Goal: Task Accomplishment & Management: Use online tool/utility

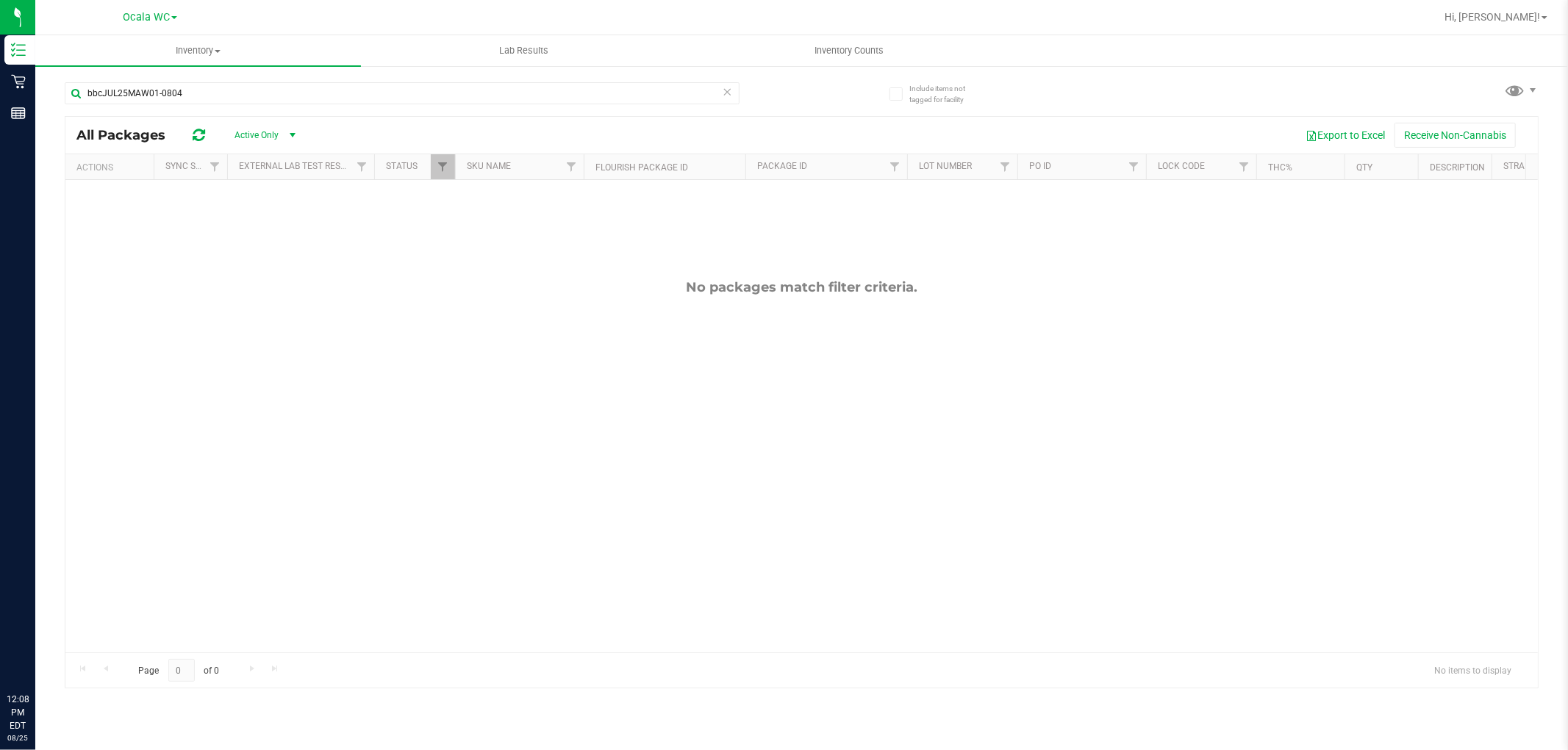
click at [203, 105] on div "bbcJUL25MAW01-0804" at bounding box center [401, 99] width 674 height 34
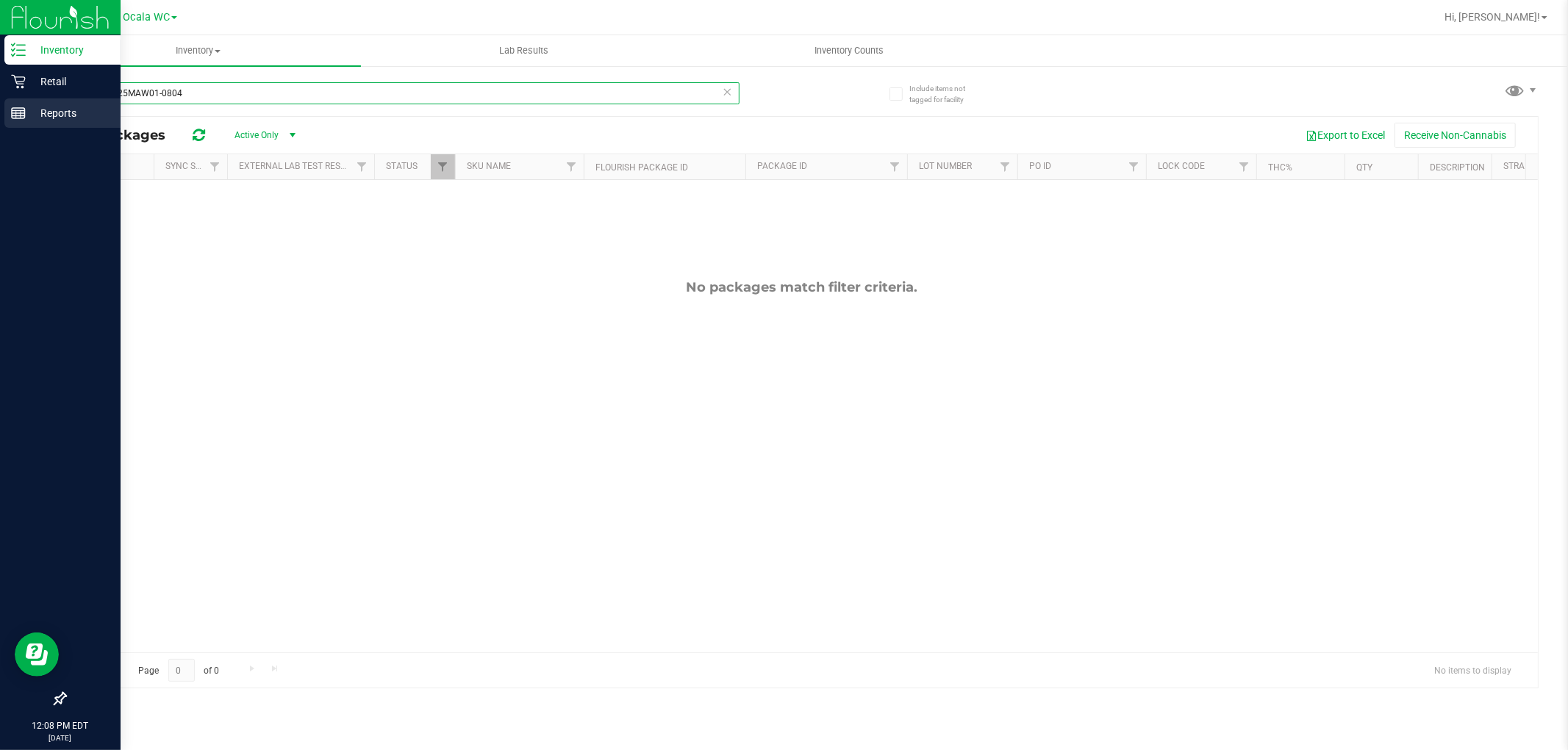
drag, startPoint x: 197, startPoint y: 92, endPoint x: 0, endPoint y: 120, distance: 199.0
click at [0, 120] on div "Inventory Retail Reports 12:08 PM EDT 08/25/2025 08/25 Ocala WC Hi, Samantha! I…" at bounding box center [784, 375] width 1568 height 750
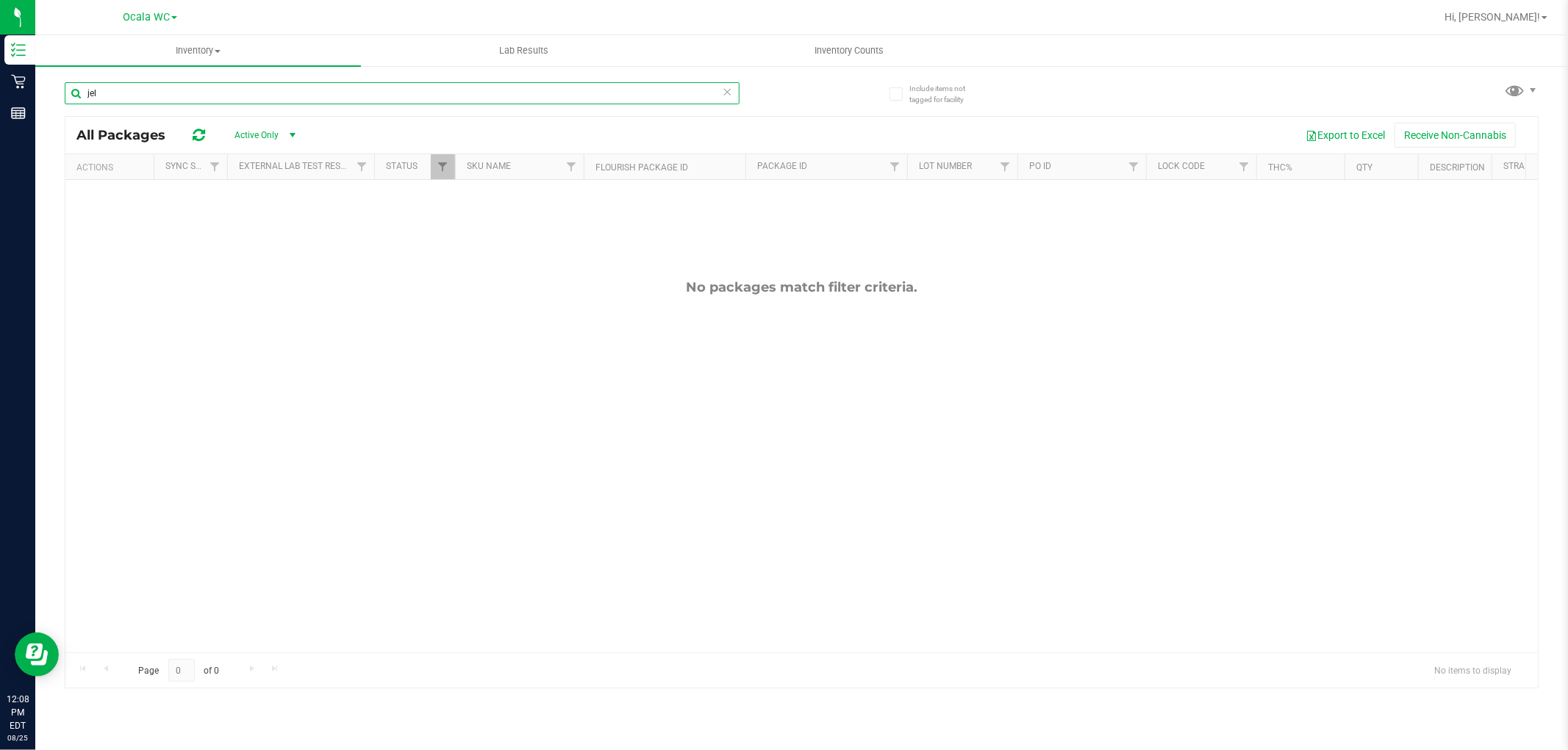
type input "jel"
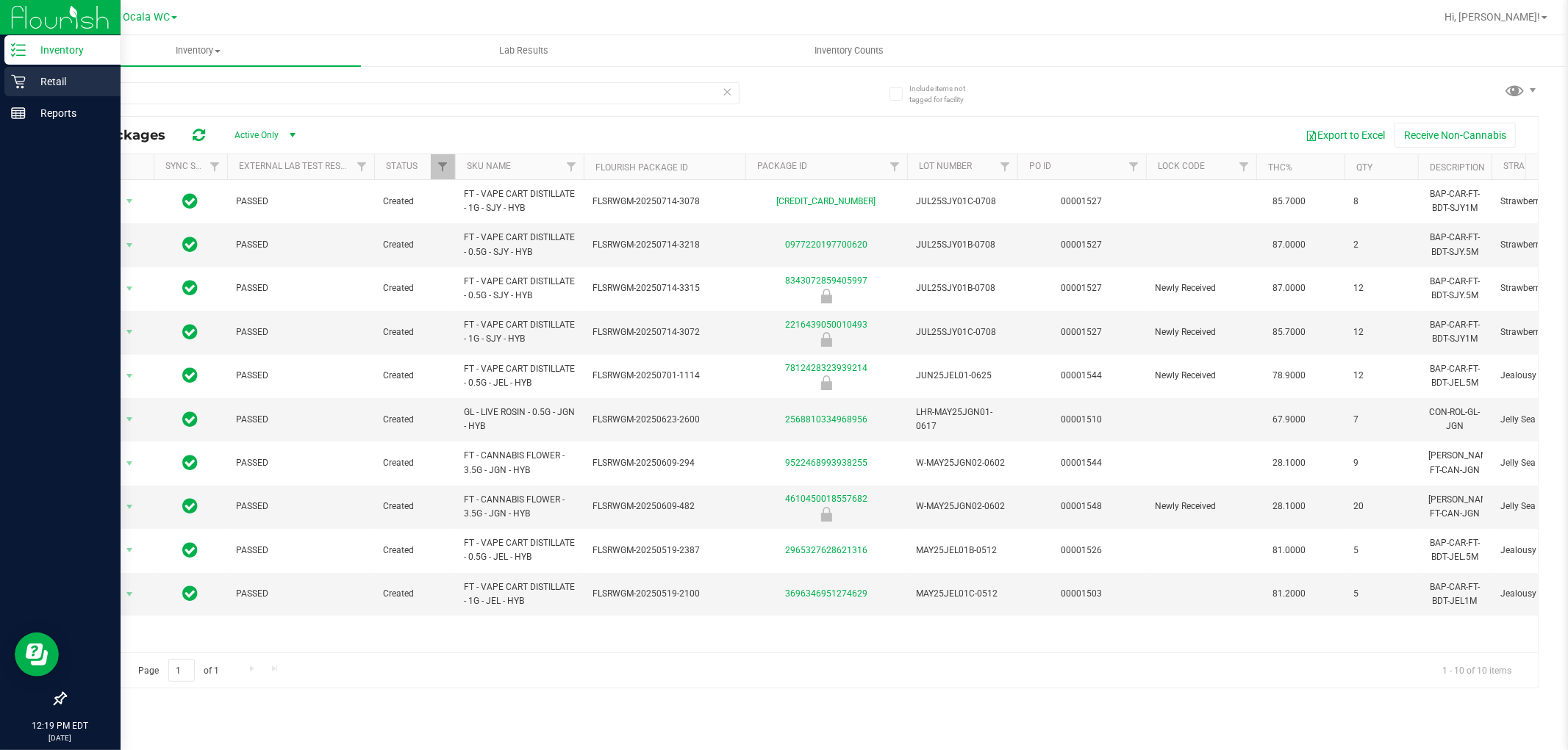
click at [77, 74] on p "Retail" at bounding box center [69, 81] width 88 height 18
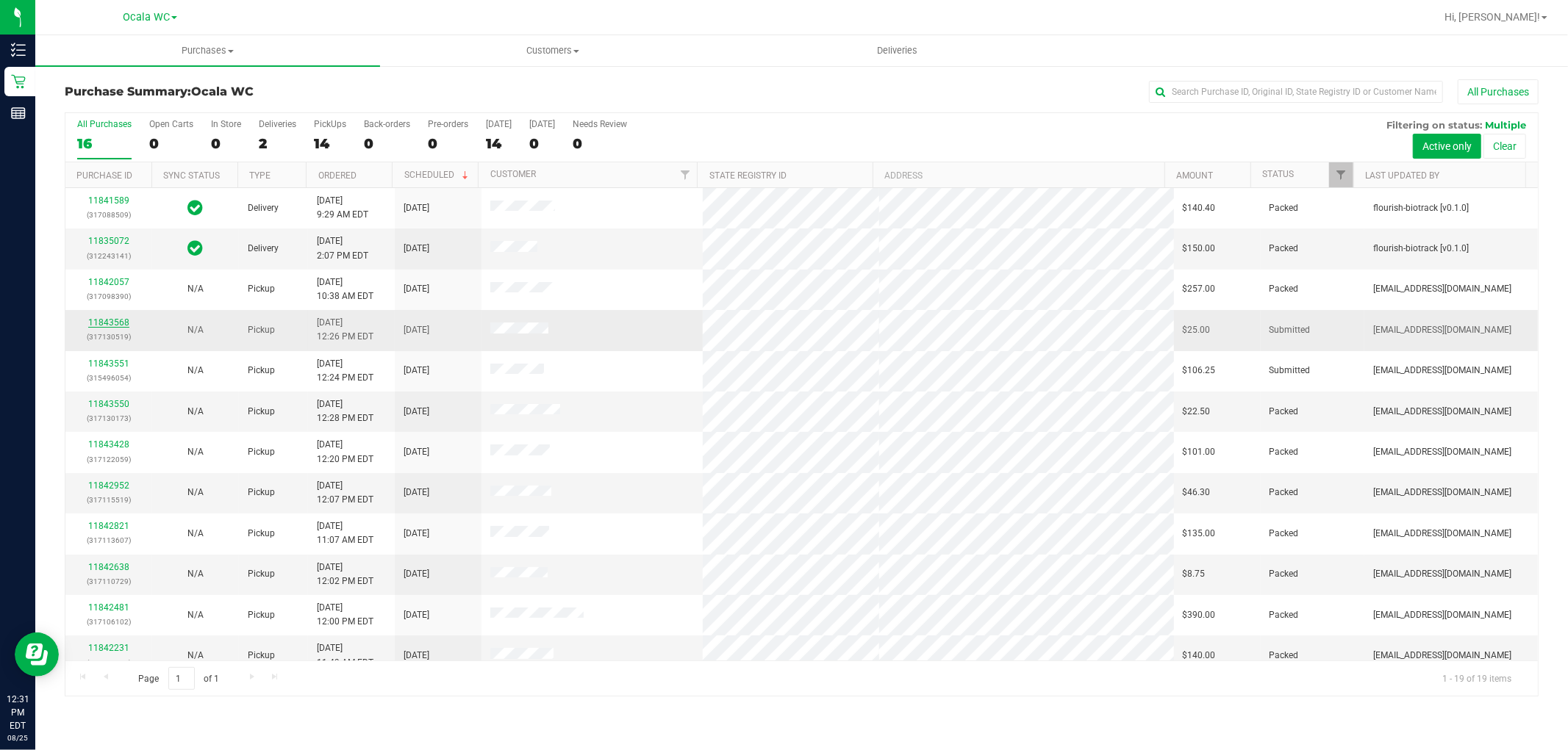
click at [101, 319] on link "11843568" at bounding box center [108, 322] width 41 height 10
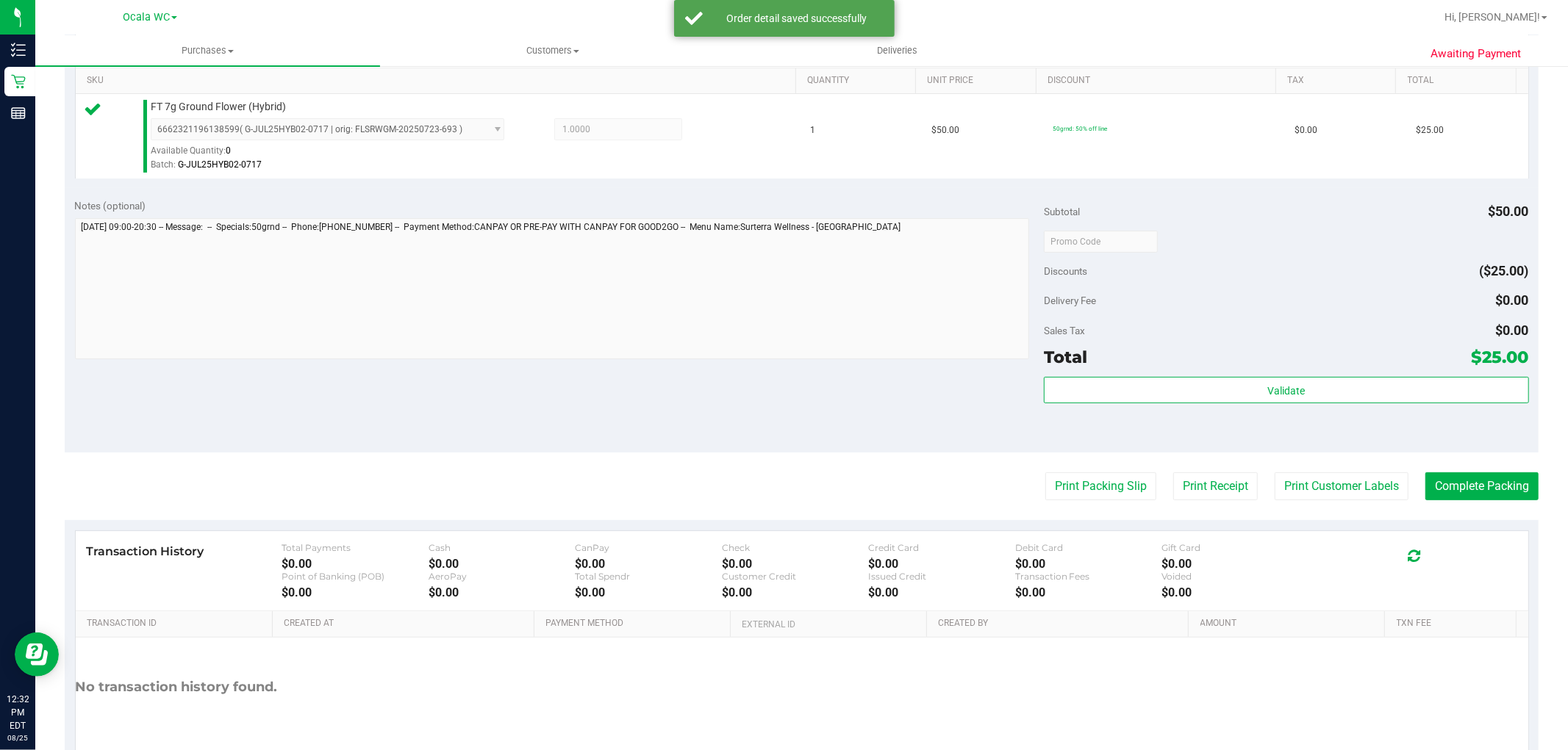
scroll to position [452, 0]
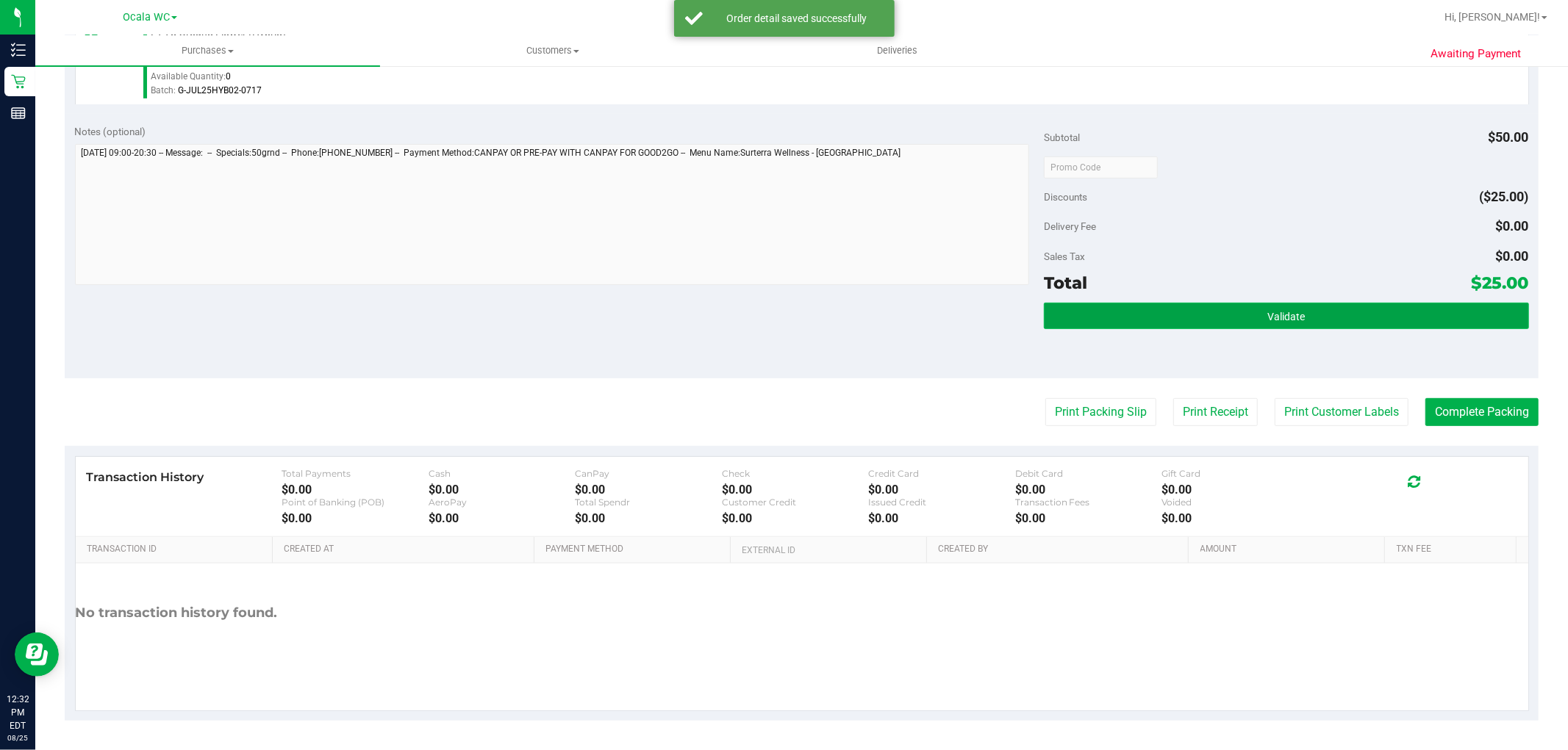
click at [1188, 324] on button "Validate" at bounding box center [1286, 315] width 485 height 27
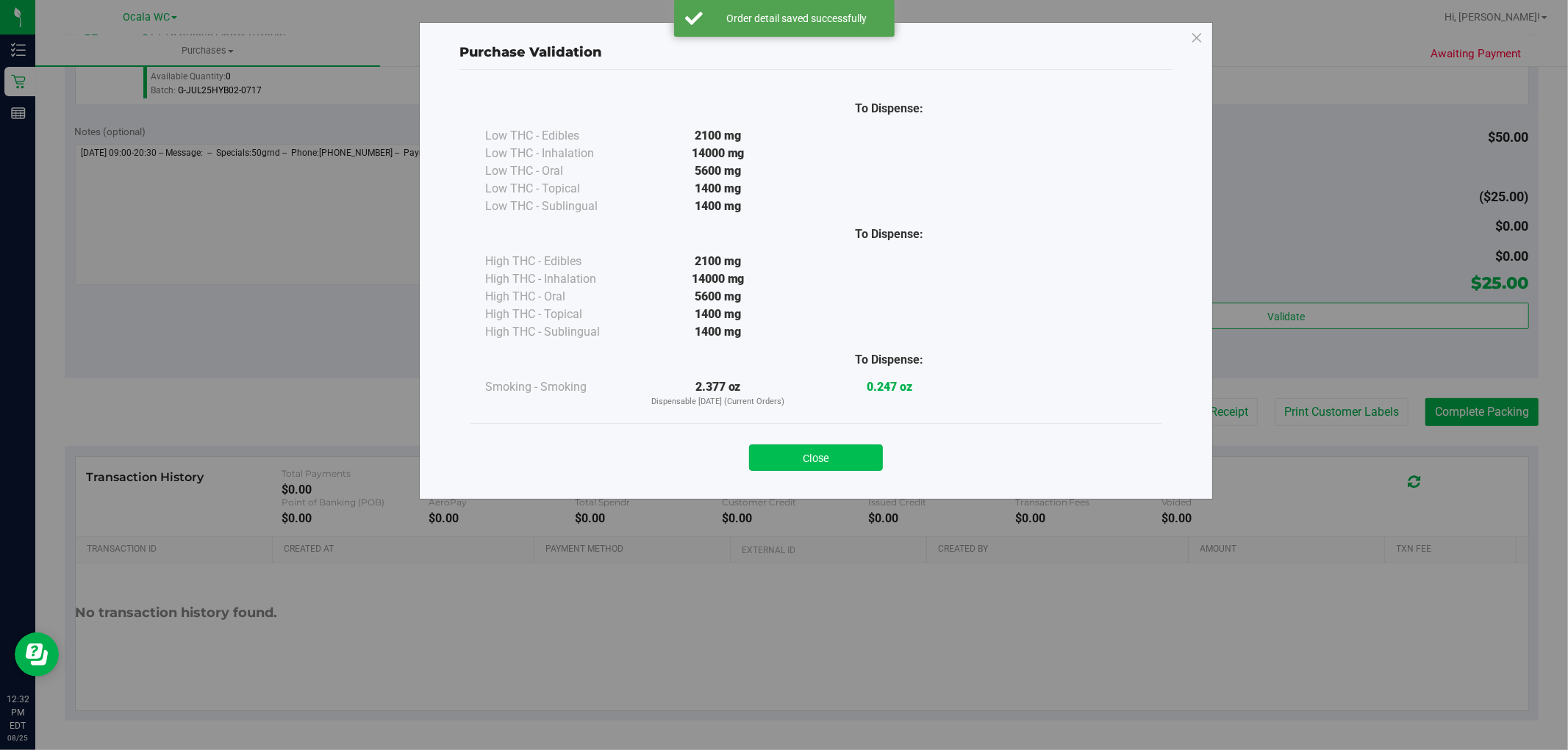
click at [796, 454] on button "Close" at bounding box center [816, 458] width 134 height 27
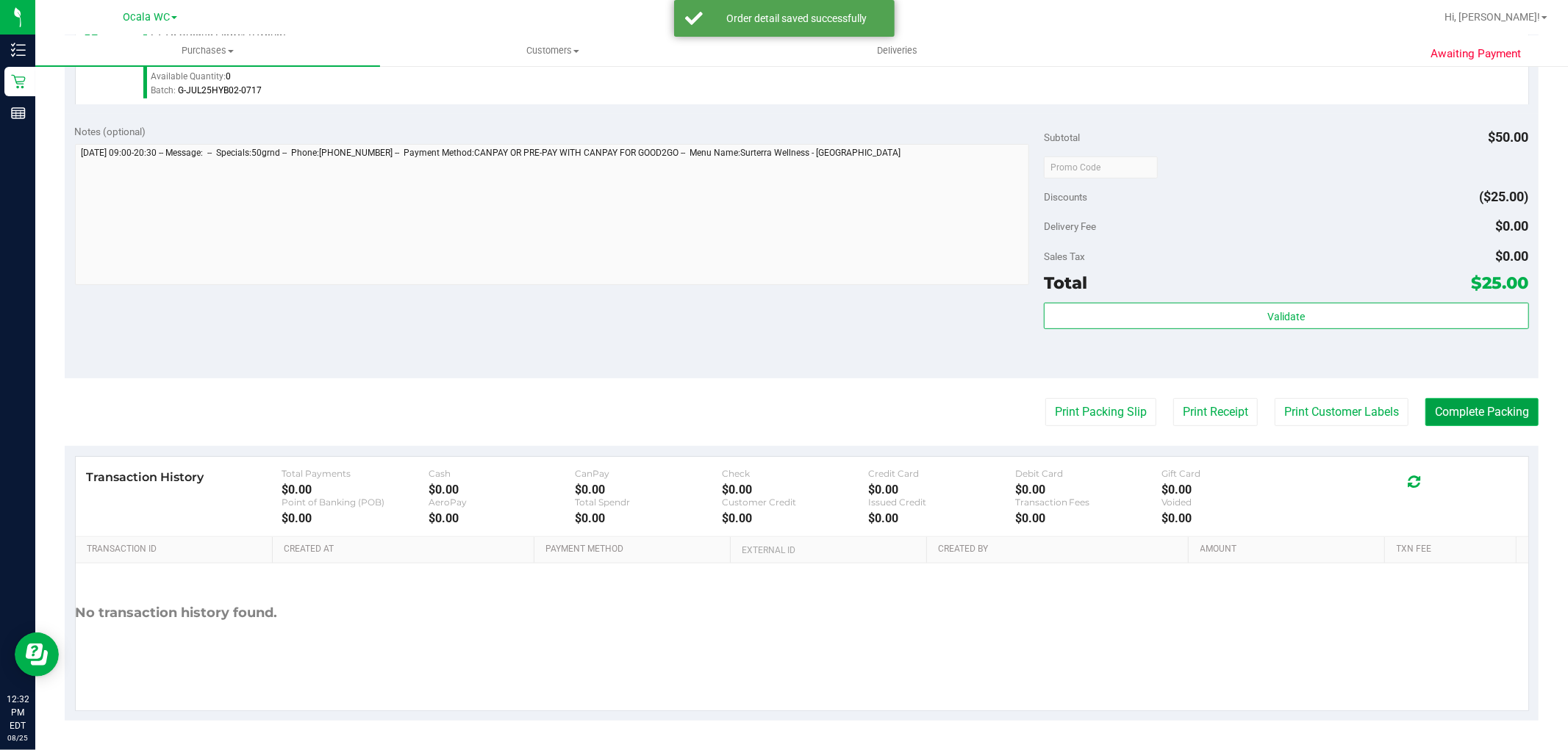
click at [1511, 419] on button "Complete Packing" at bounding box center [1482, 412] width 113 height 28
click at [1055, 412] on button "Print Packing Slip" at bounding box center [1089, 412] width 111 height 28
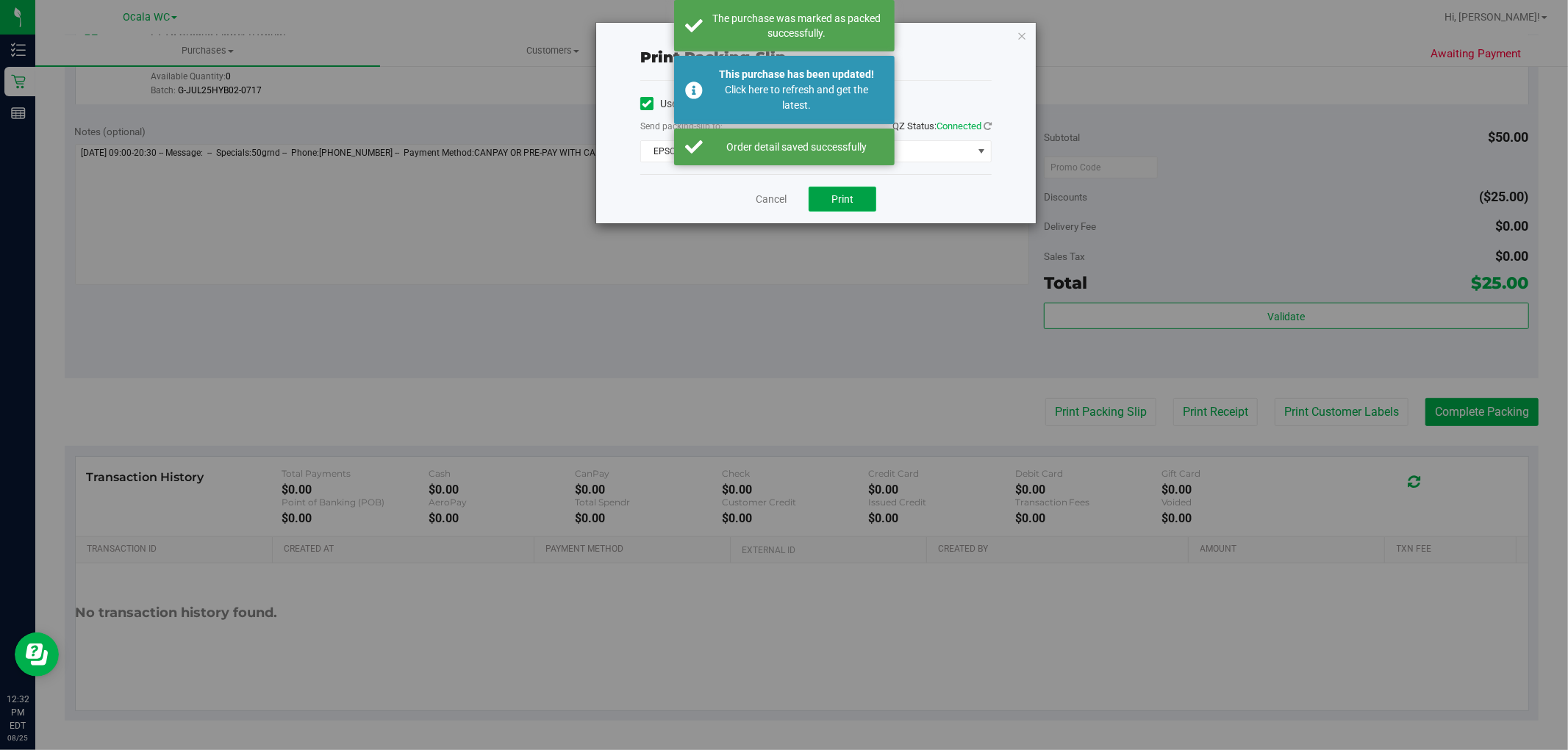
click at [842, 201] on span "Print" at bounding box center [843, 199] width 22 height 12
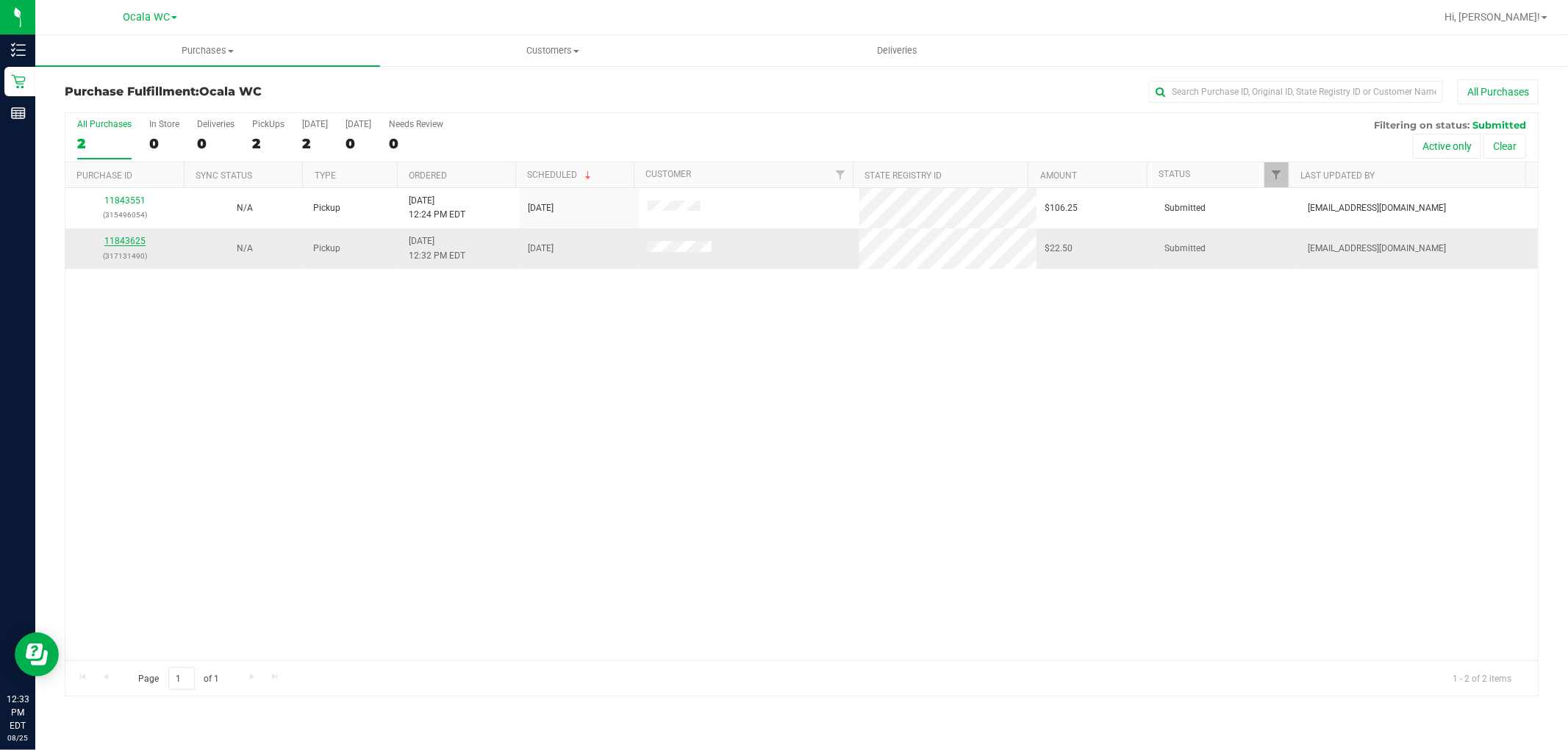
click at [121, 242] on link "11843625" at bounding box center [125, 240] width 41 height 10
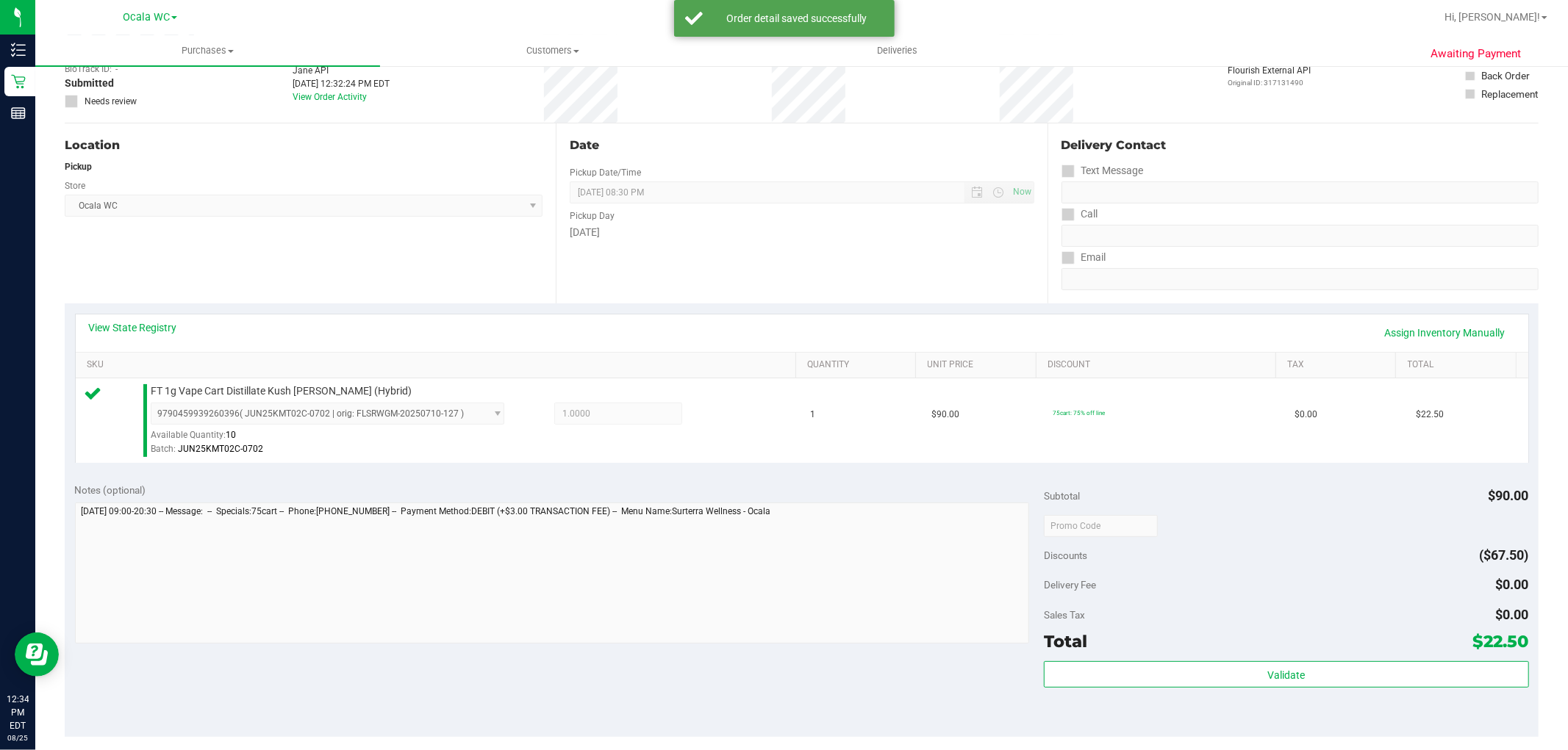
scroll to position [245, 0]
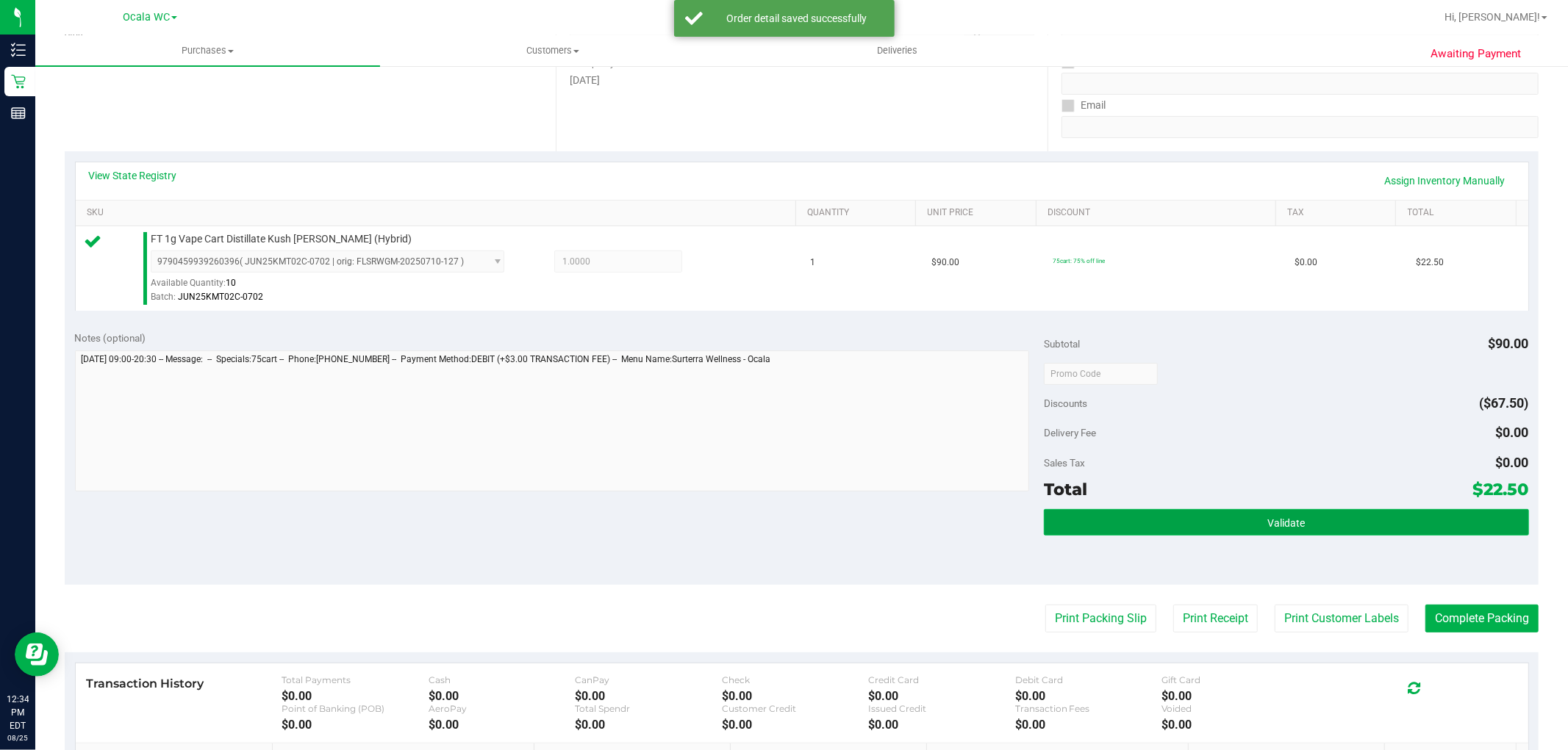
click at [1055, 523] on button "Validate" at bounding box center [1286, 523] width 485 height 27
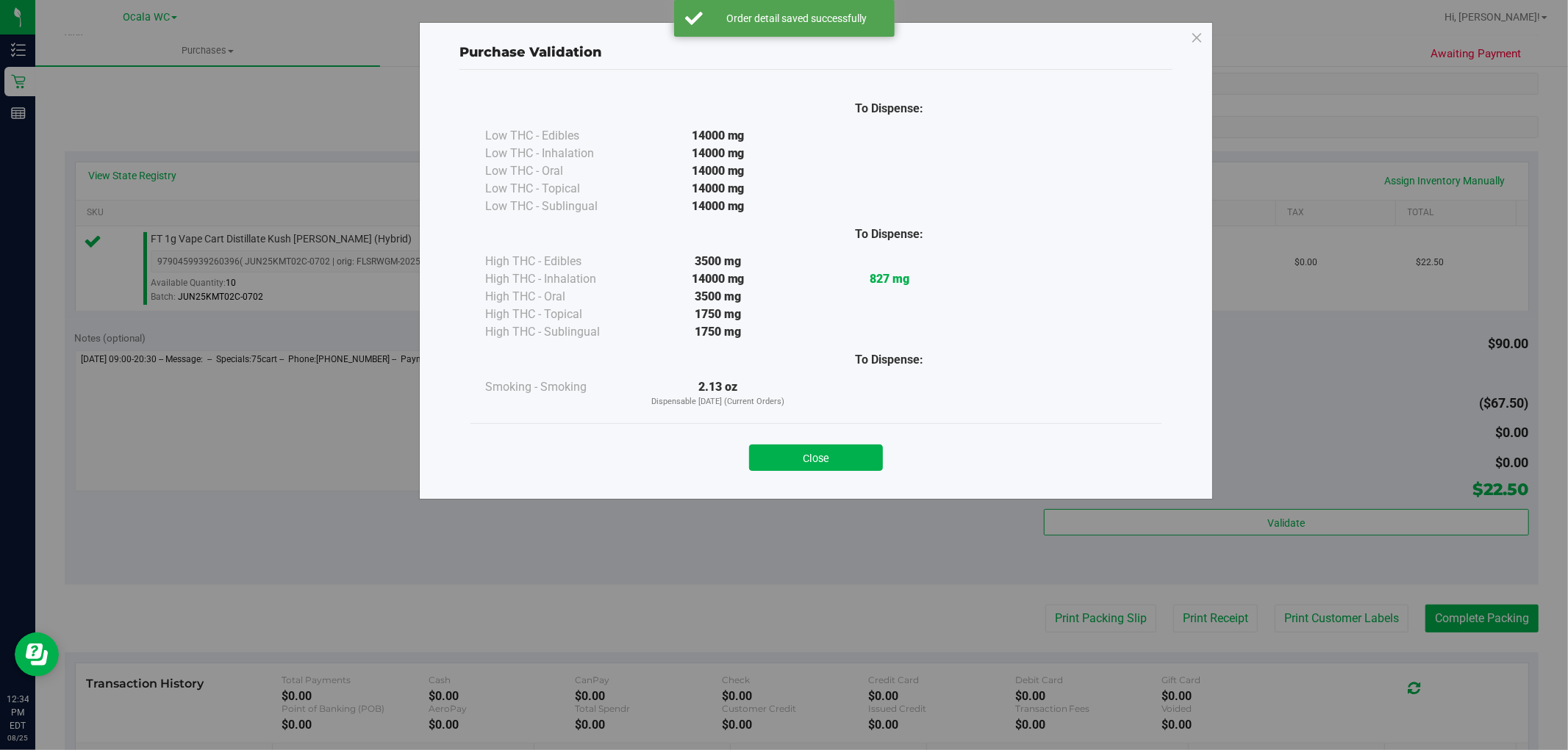
click at [858, 473] on div "Close" at bounding box center [816, 453] width 691 height 59
drag, startPoint x: 832, startPoint y: 464, endPoint x: 857, endPoint y: 497, distance: 41.4
click at [831, 465] on button "Close" at bounding box center [816, 458] width 134 height 27
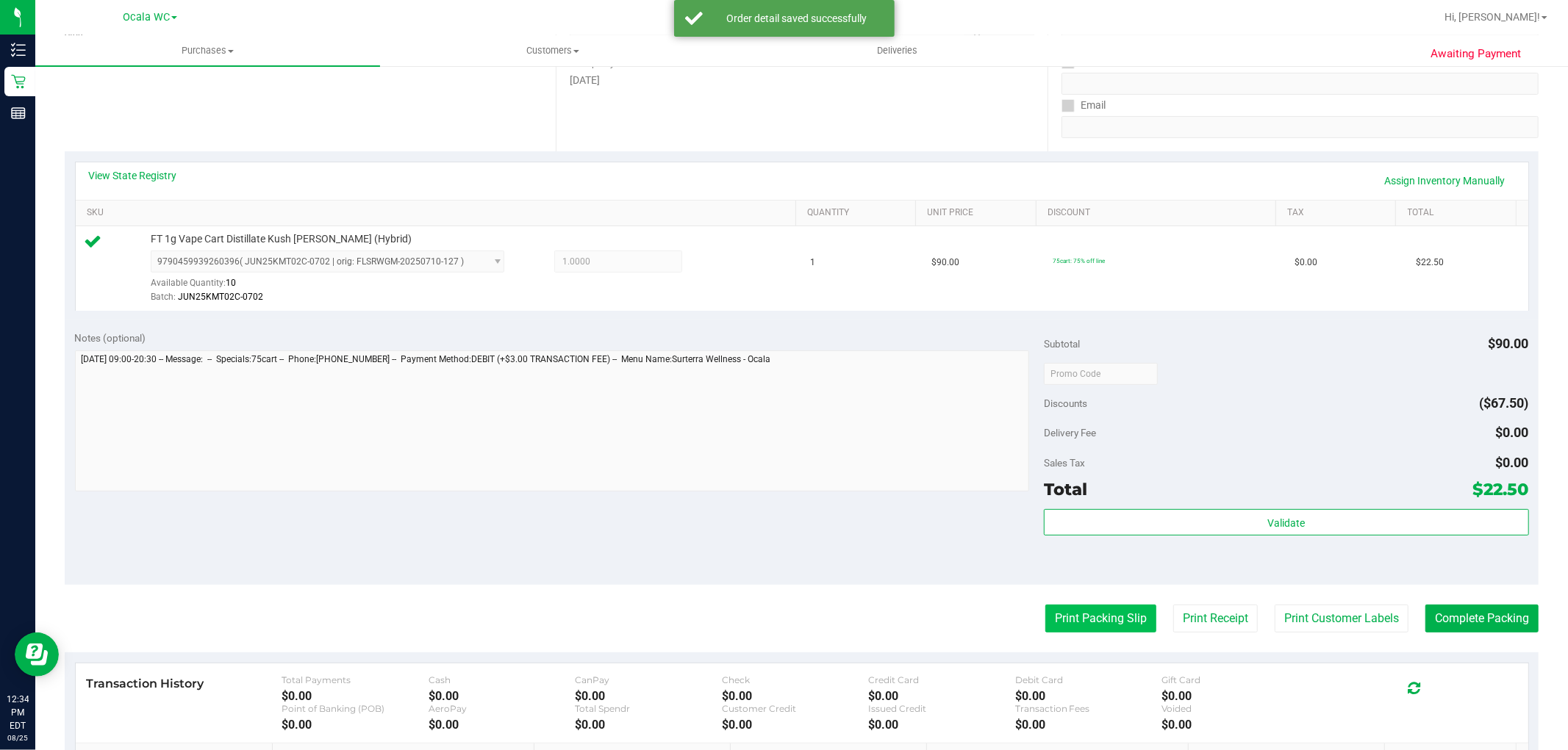
click at [1080, 620] on button "Print Packing Slip" at bounding box center [1101, 619] width 111 height 28
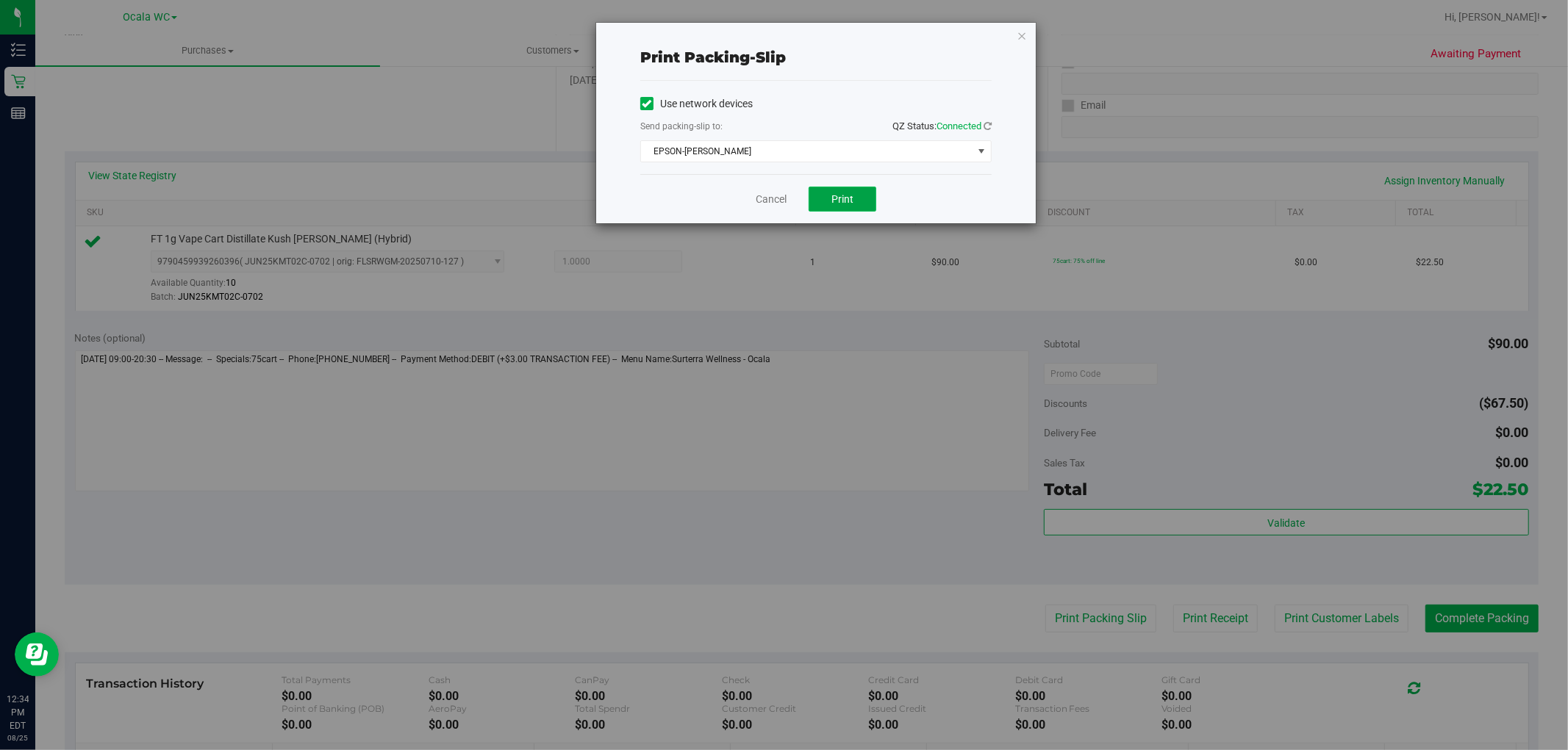
click at [850, 206] on button "Print" at bounding box center [842, 199] width 68 height 25
click at [1020, 38] on icon "button" at bounding box center [1021, 35] width 10 height 18
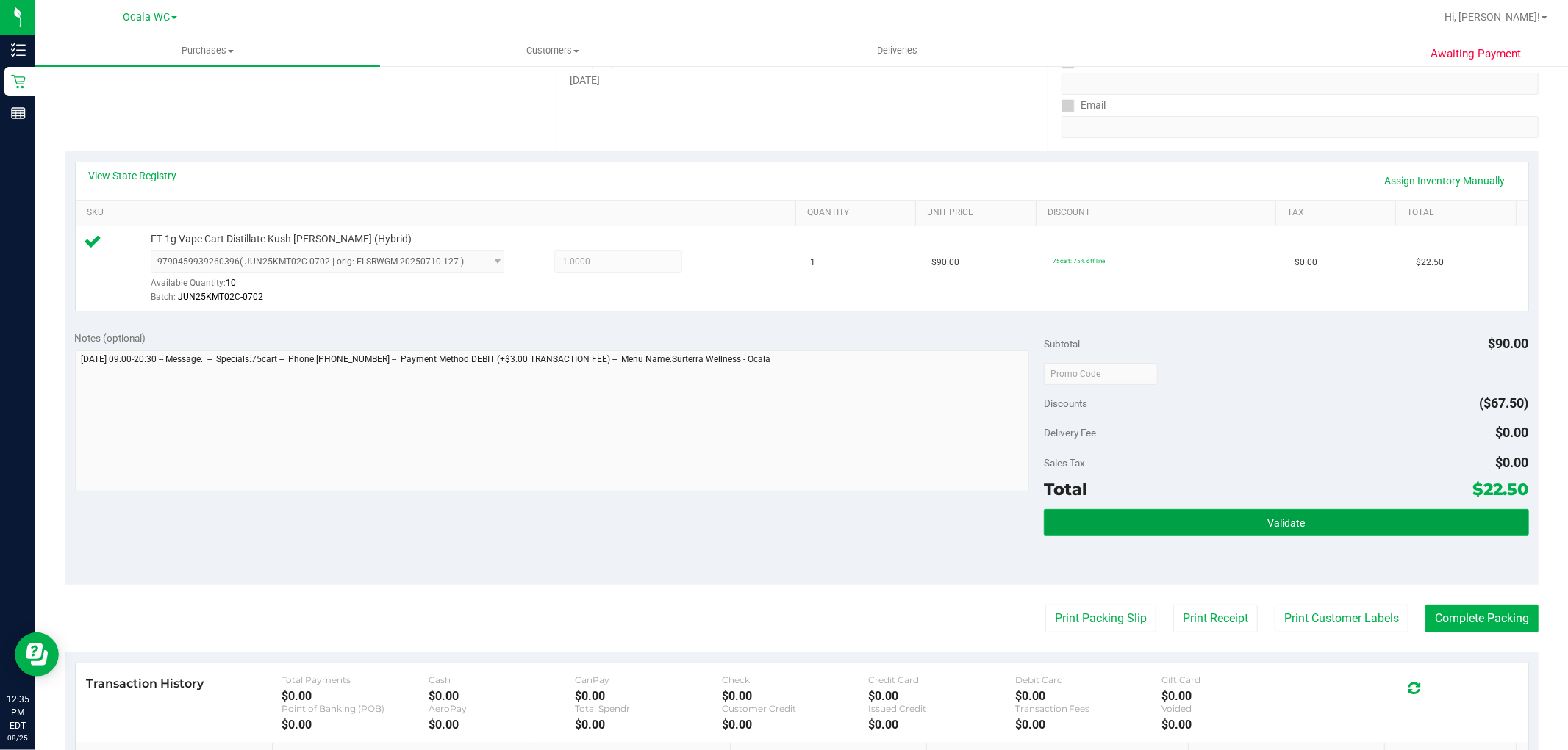
click at [1269, 517] on span "Validate" at bounding box center [1286, 523] width 38 height 12
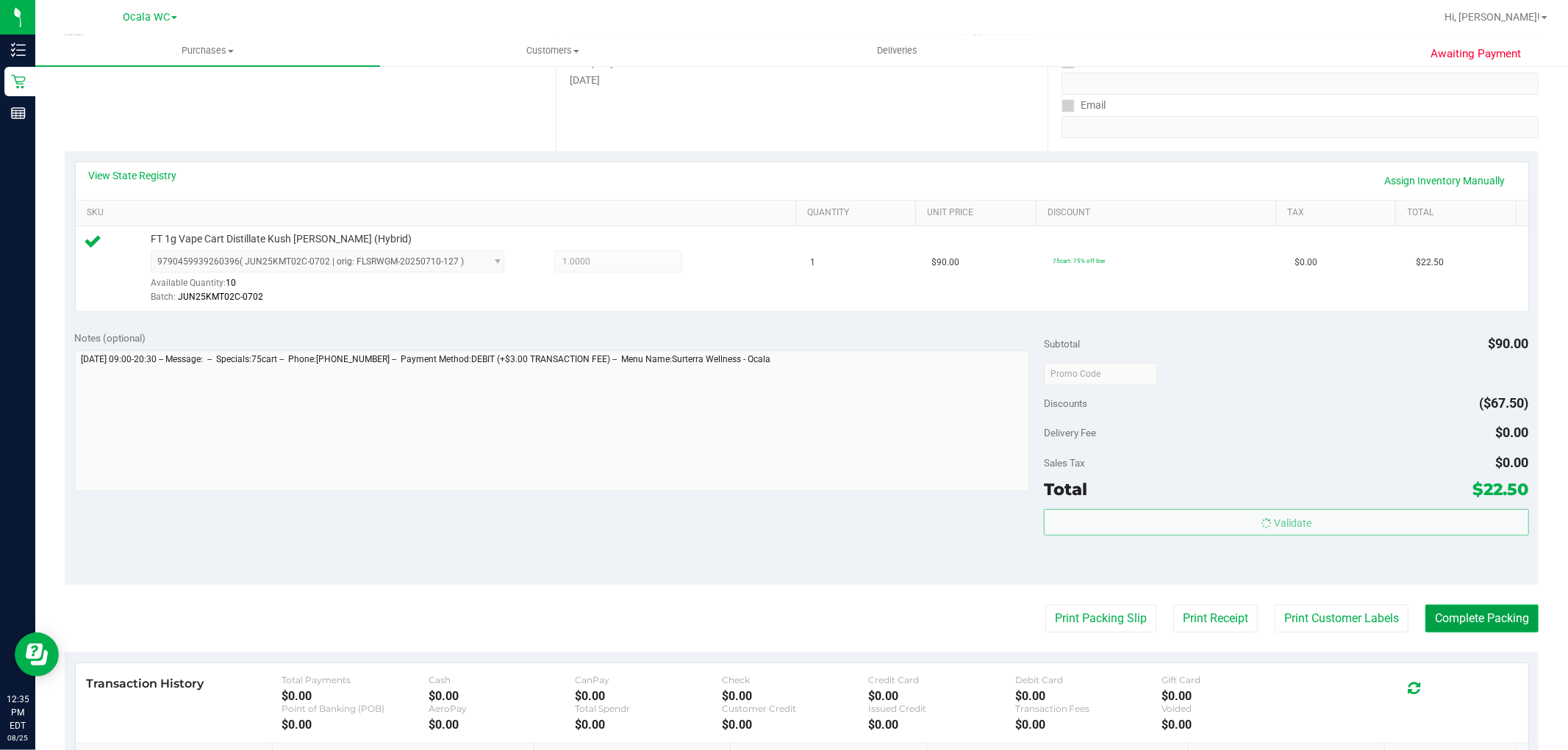
click at [1460, 612] on button "Complete Packing" at bounding box center [1482, 619] width 113 height 28
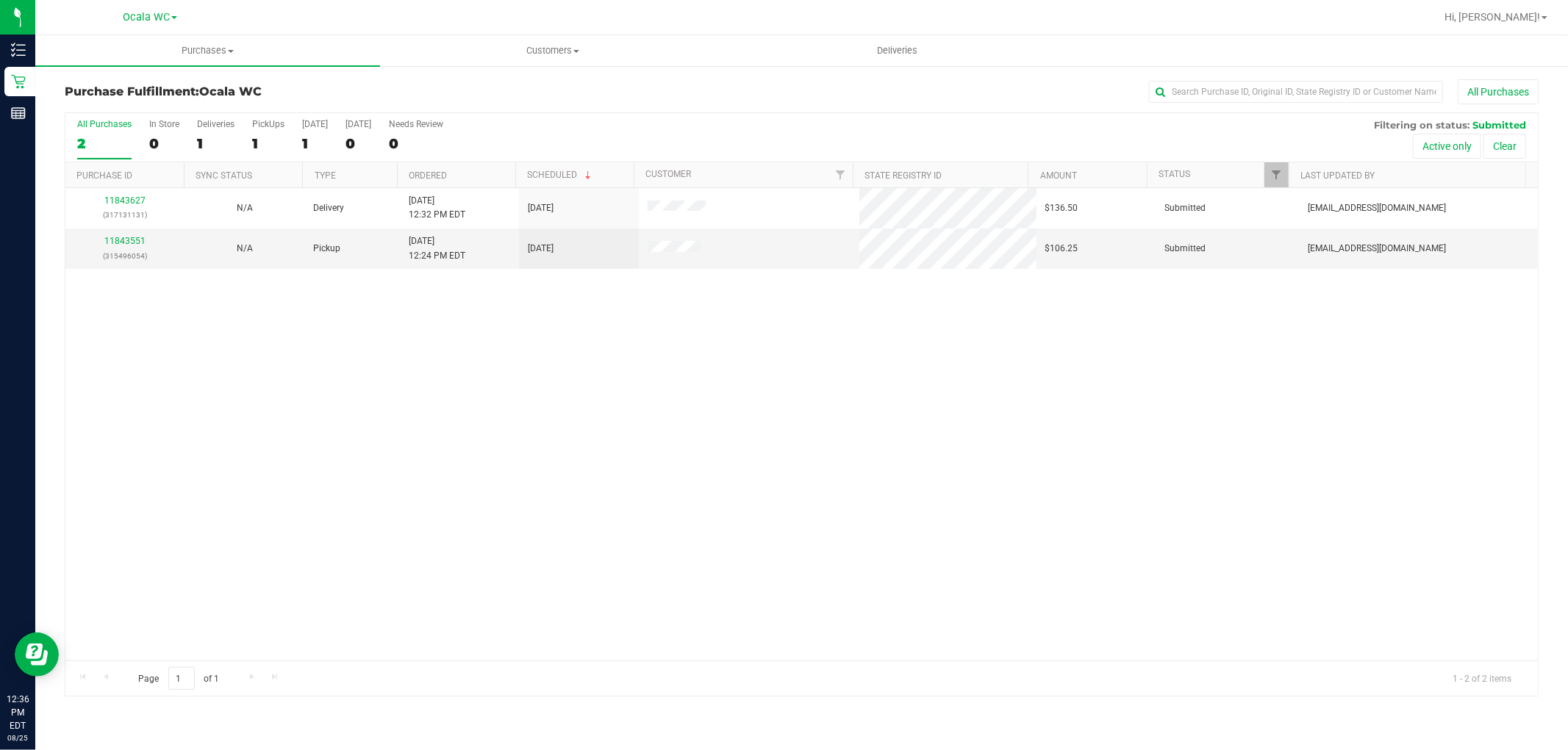
click at [427, 468] on div "11843627 (317131131) N/A Delivery 8/25/2025 12:32 PM EDT 8/27/2025 $136.50 Subm…" at bounding box center [802, 424] width 1473 height 473
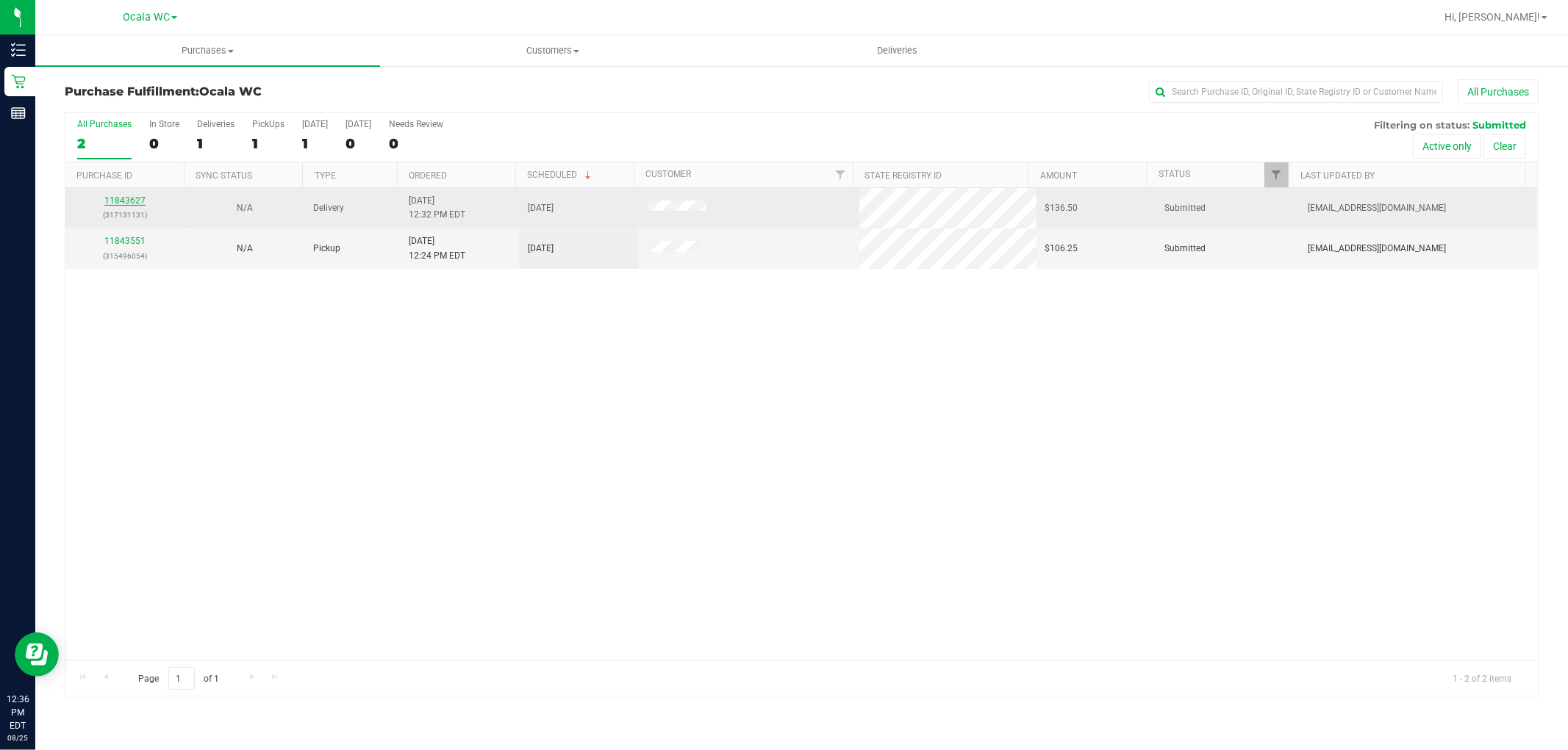
click at [130, 201] on link "11843627" at bounding box center [125, 200] width 41 height 10
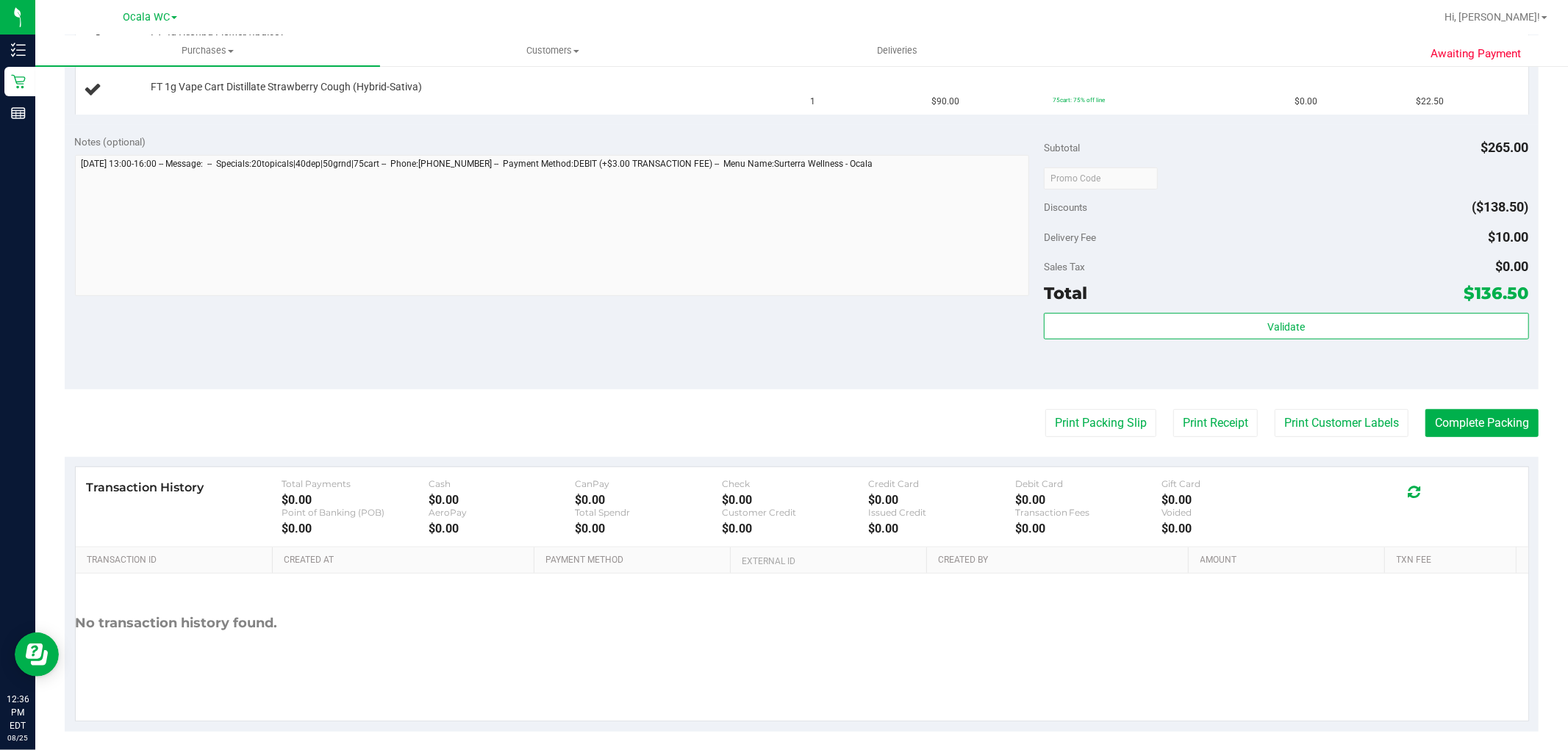
scroll to position [568, 0]
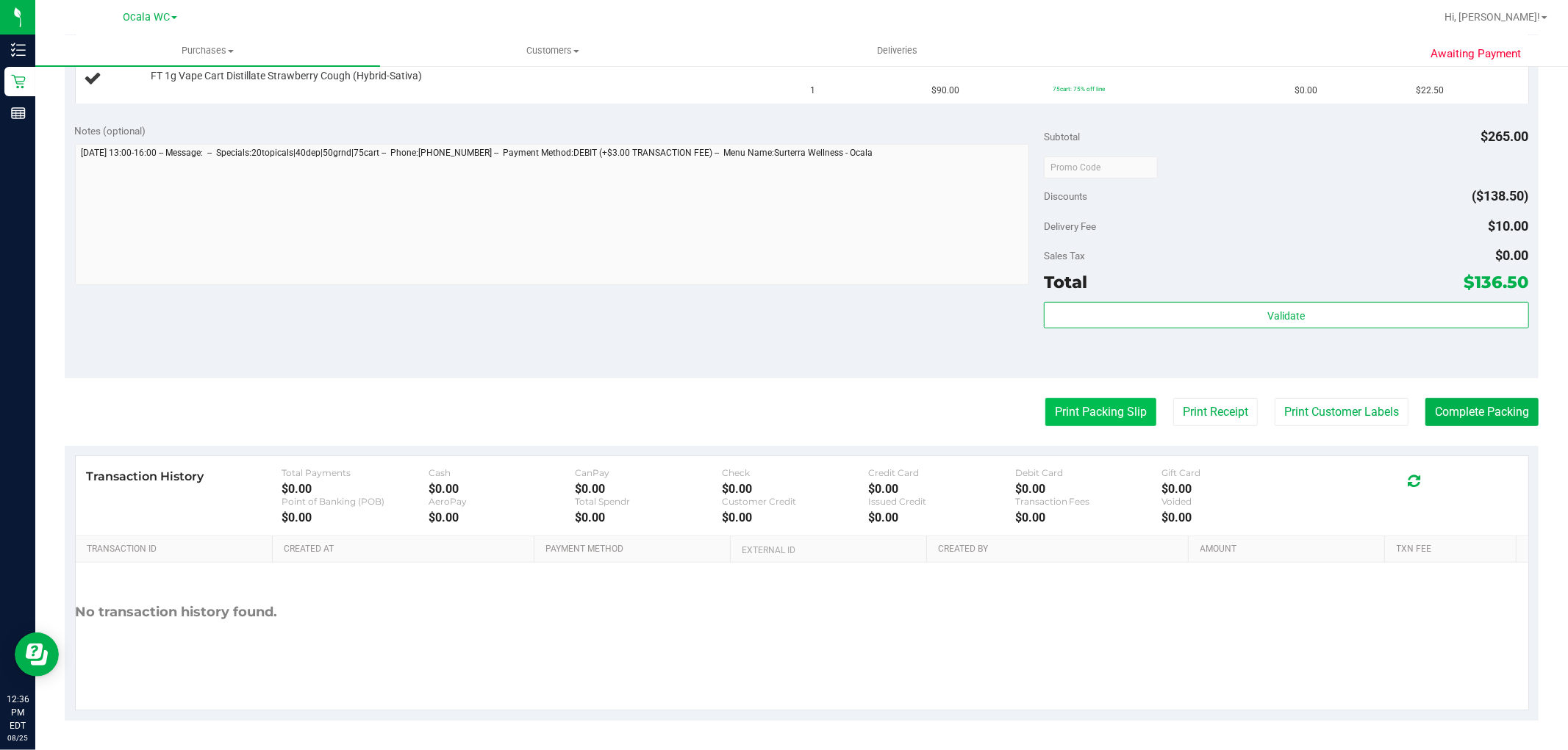
click at [1103, 419] on button "Print Packing Slip" at bounding box center [1101, 412] width 111 height 28
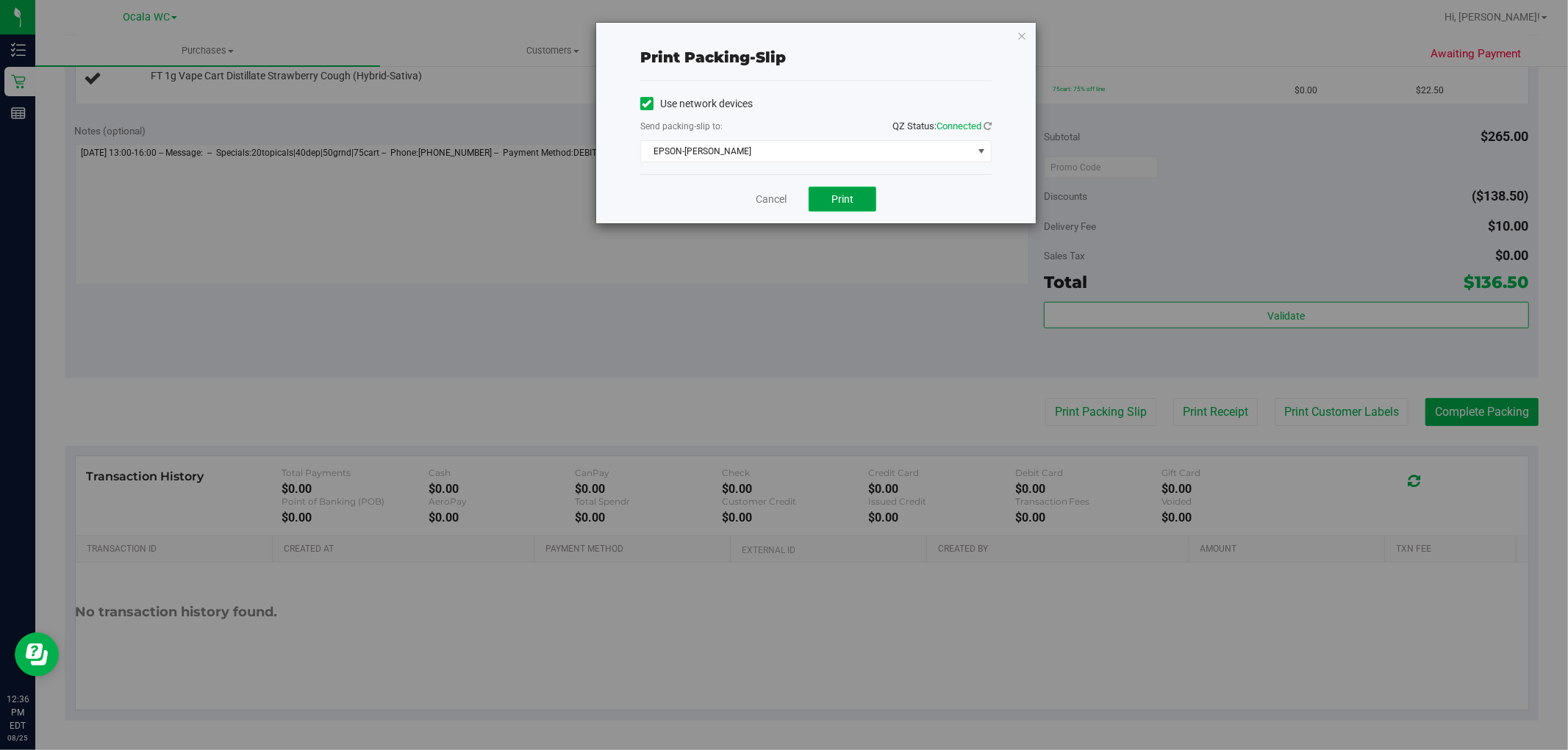
click at [862, 199] on button "Print" at bounding box center [842, 199] width 68 height 25
click at [785, 196] on link "Cancel" at bounding box center [771, 199] width 31 height 16
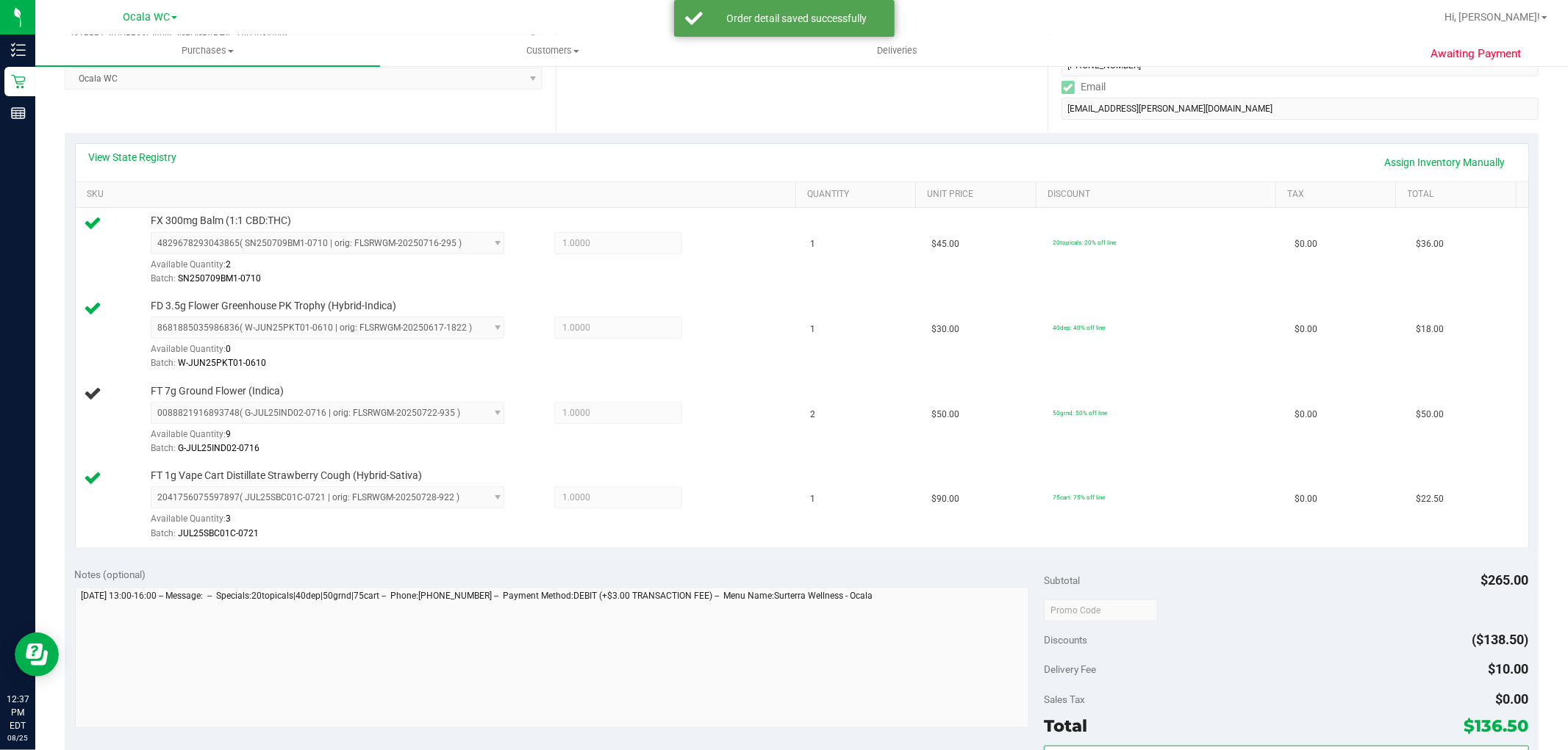
scroll to position [392, 0]
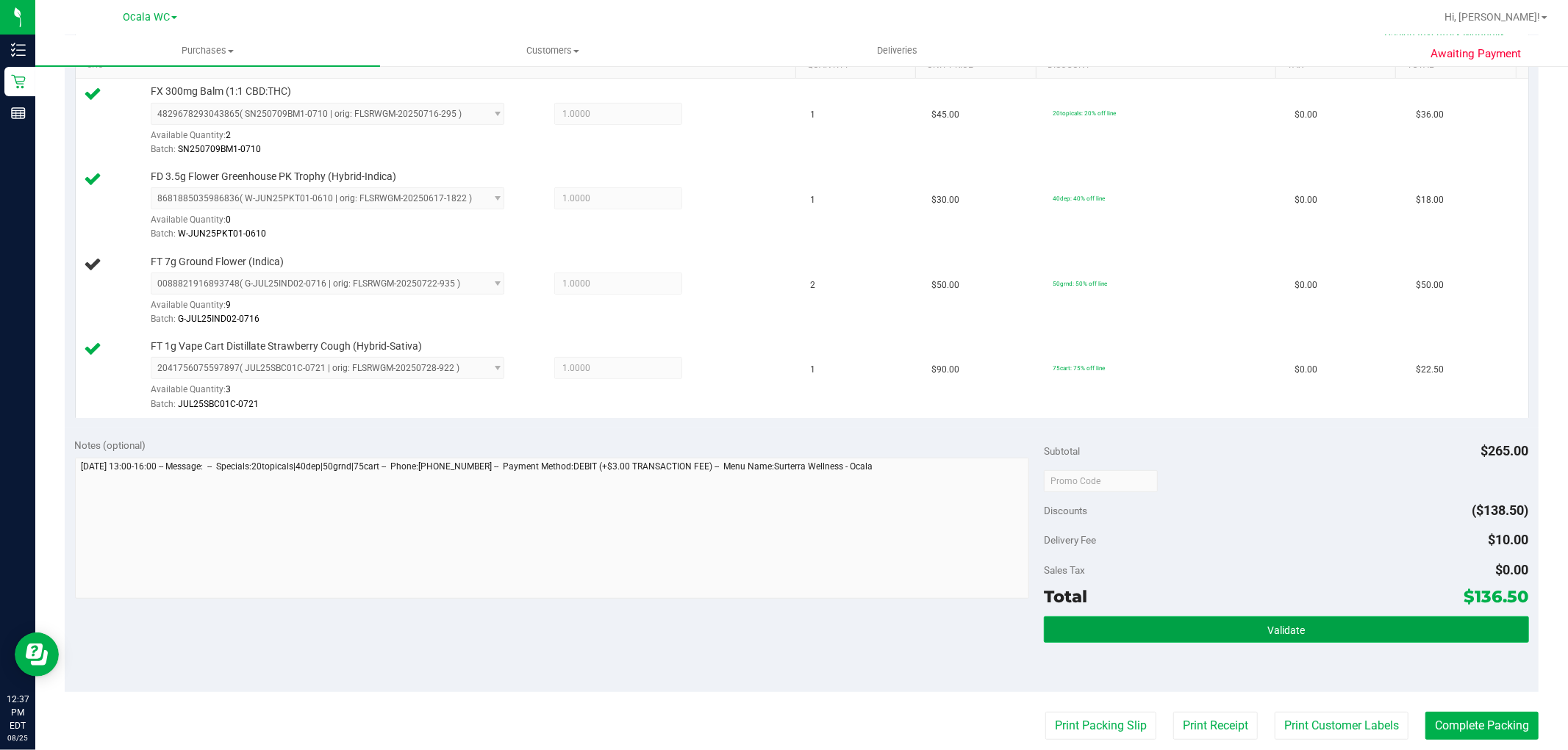
click at [1349, 623] on button "Validate" at bounding box center [1286, 630] width 485 height 27
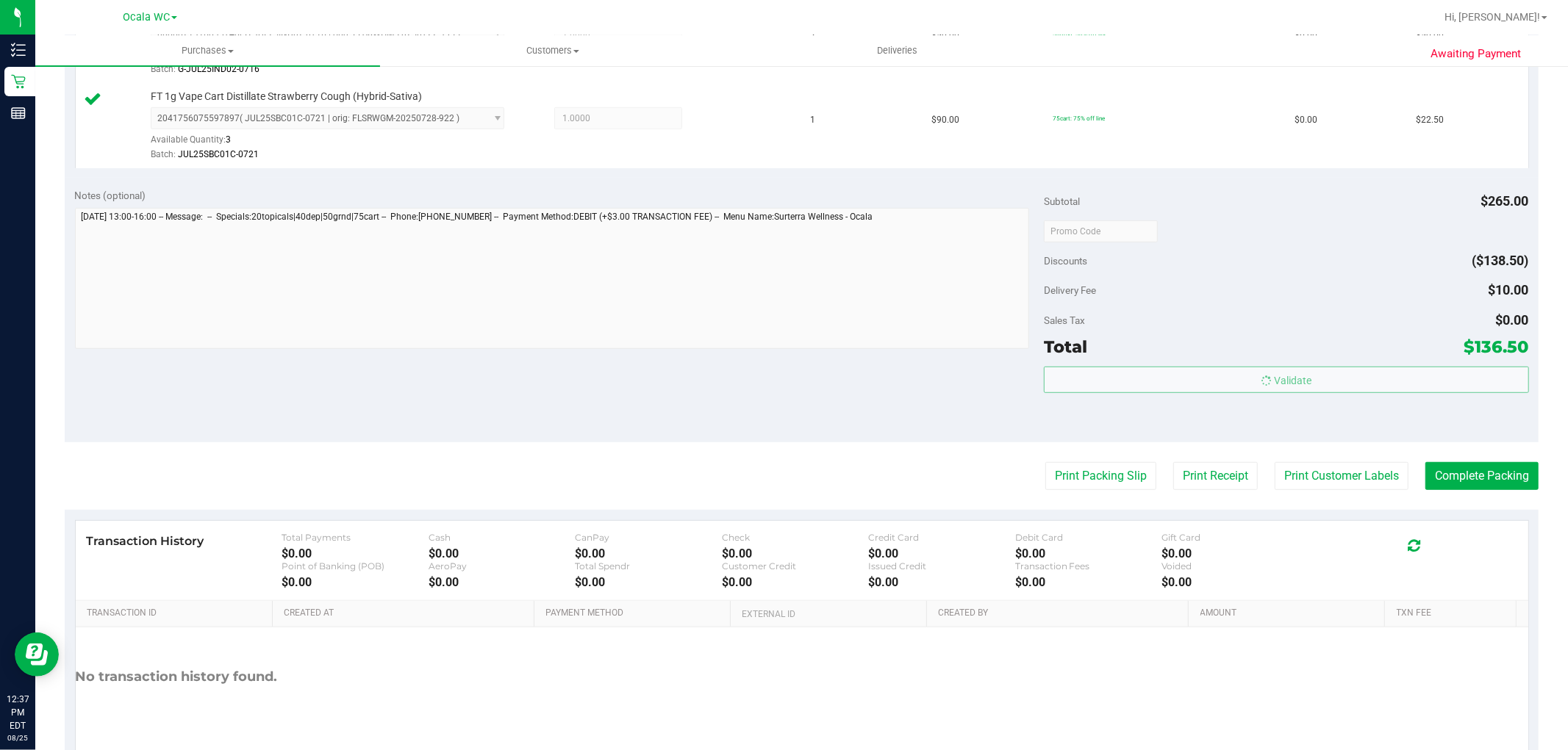
scroll to position [707, 0]
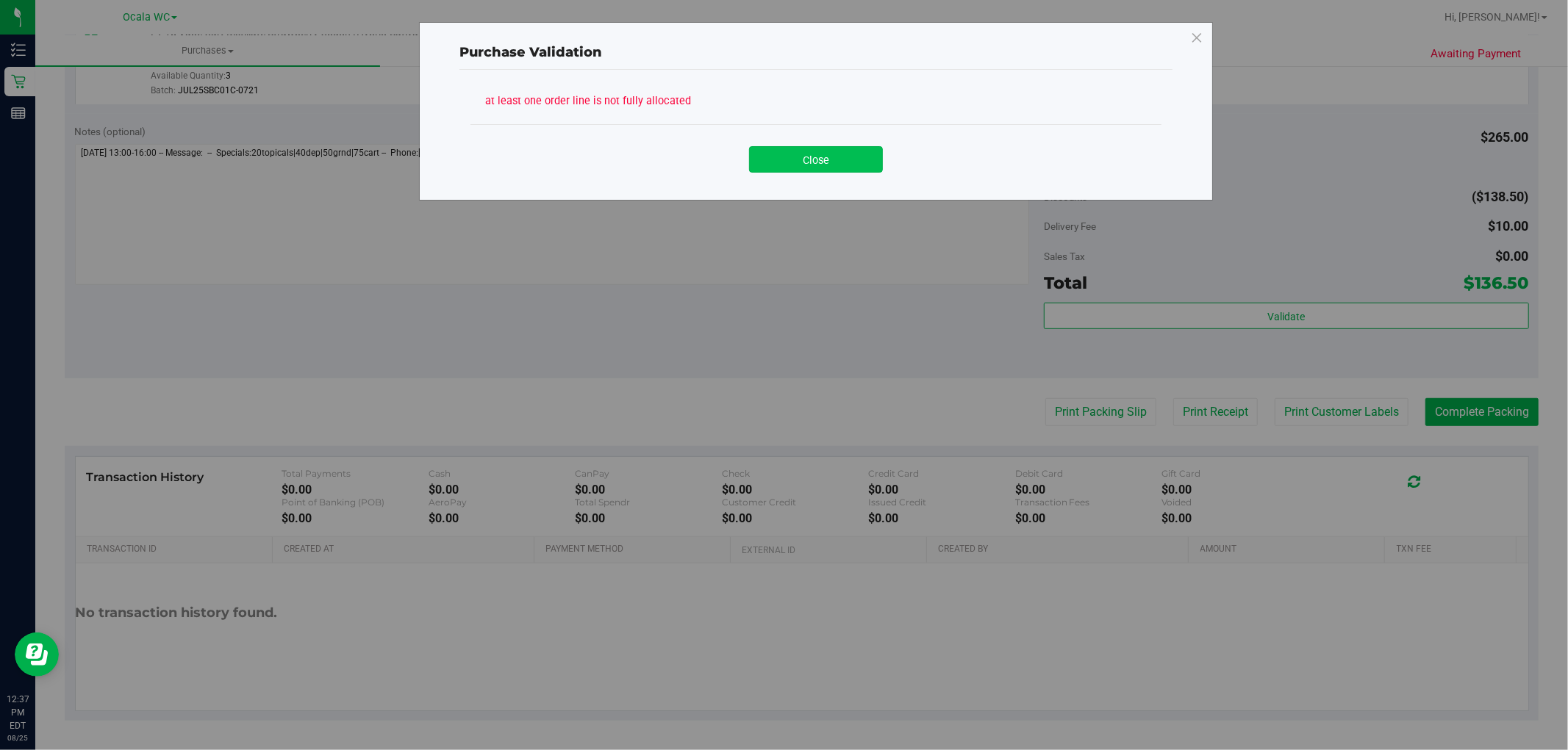
click at [821, 166] on button "Close" at bounding box center [816, 159] width 134 height 27
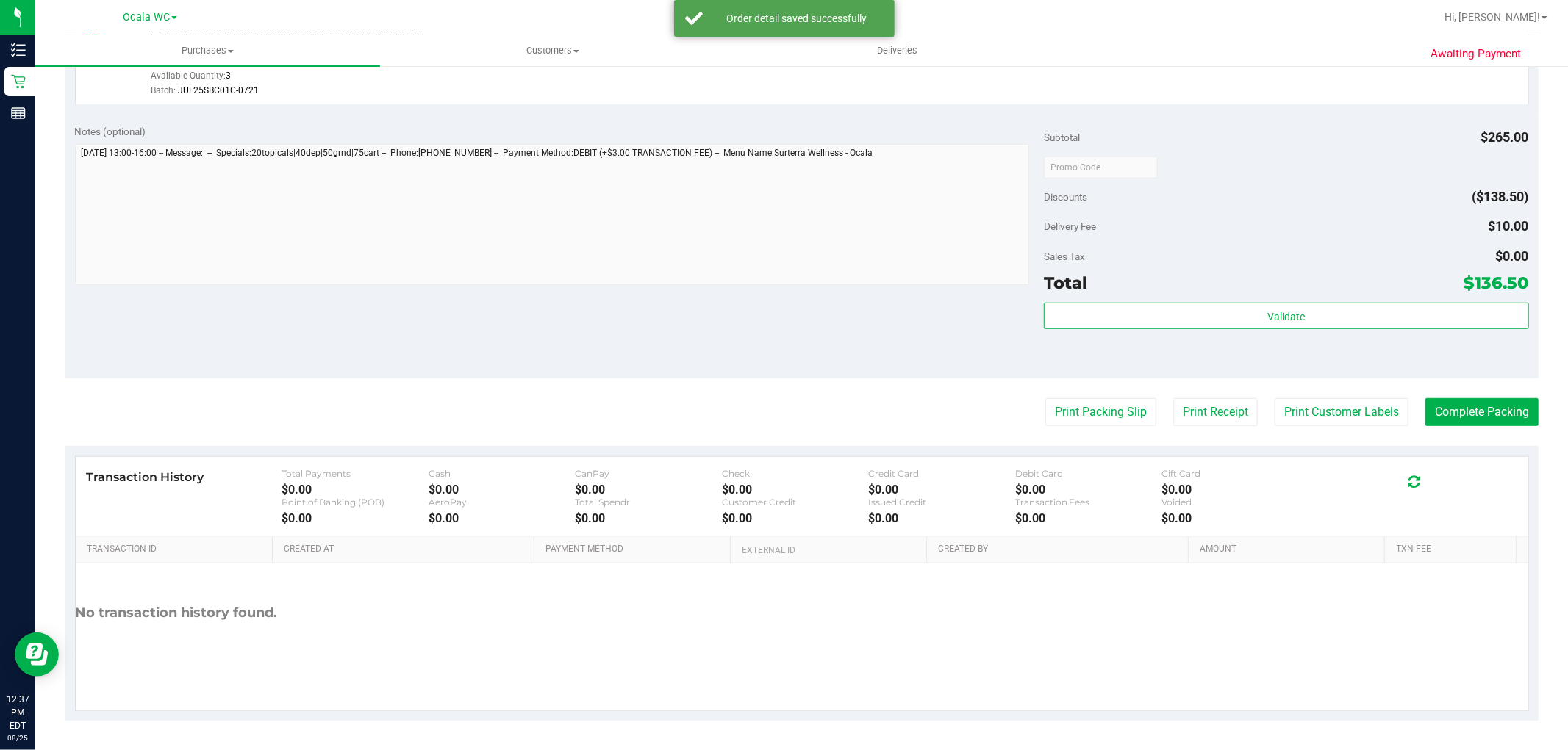
click at [1192, 295] on div "Subtotal $265.00 Discounts ($138.50) Delivery Fee $10.00 Sales Tax $0.00 Total …" at bounding box center [1286, 246] width 485 height 245
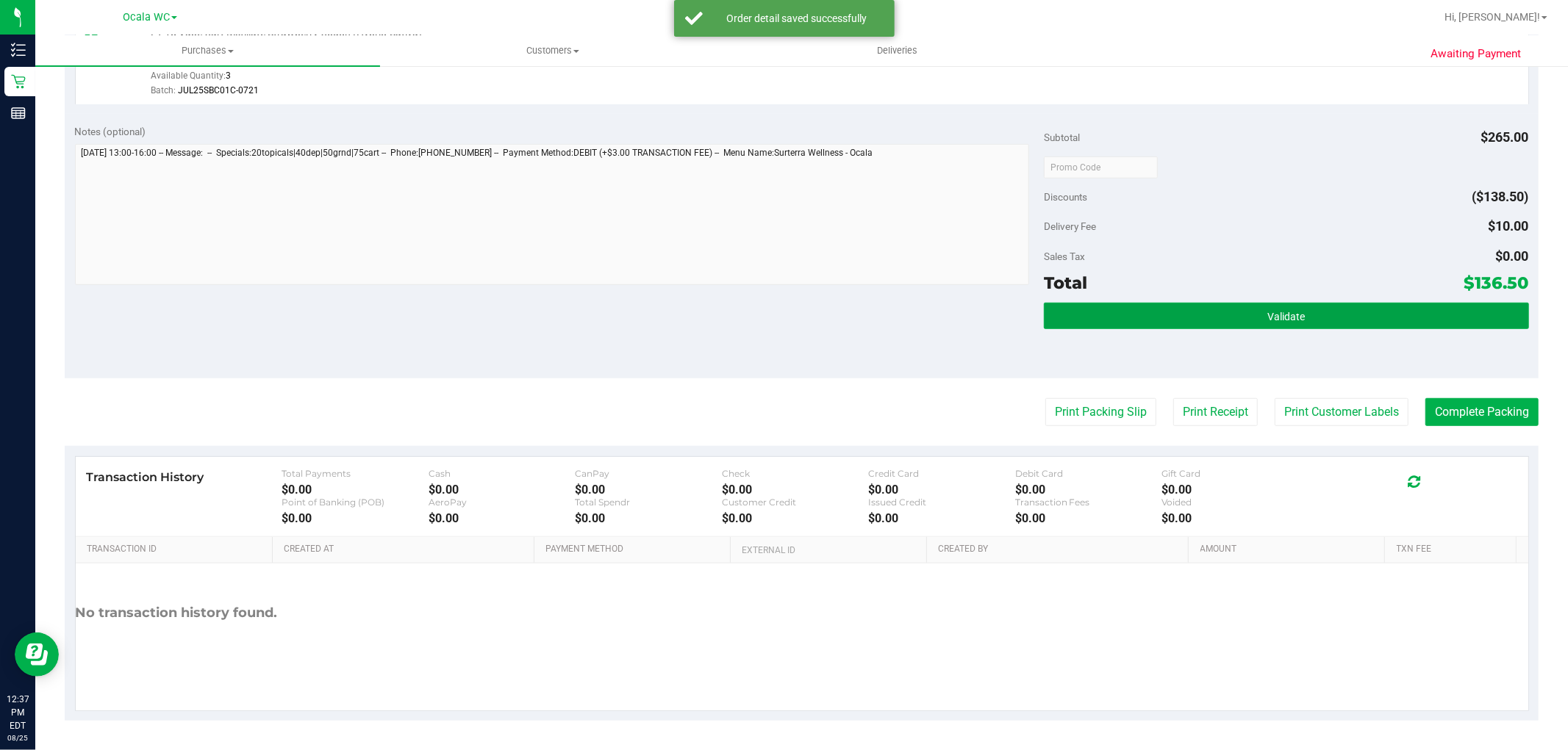
drag, startPoint x: 1187, startPoint y: 312, endPoint x: 1195, endPoint y: 295, distance: 18.8
click at [1189, 312] on button "Validate" at bounding box center [1286, 315] width 485 height 27
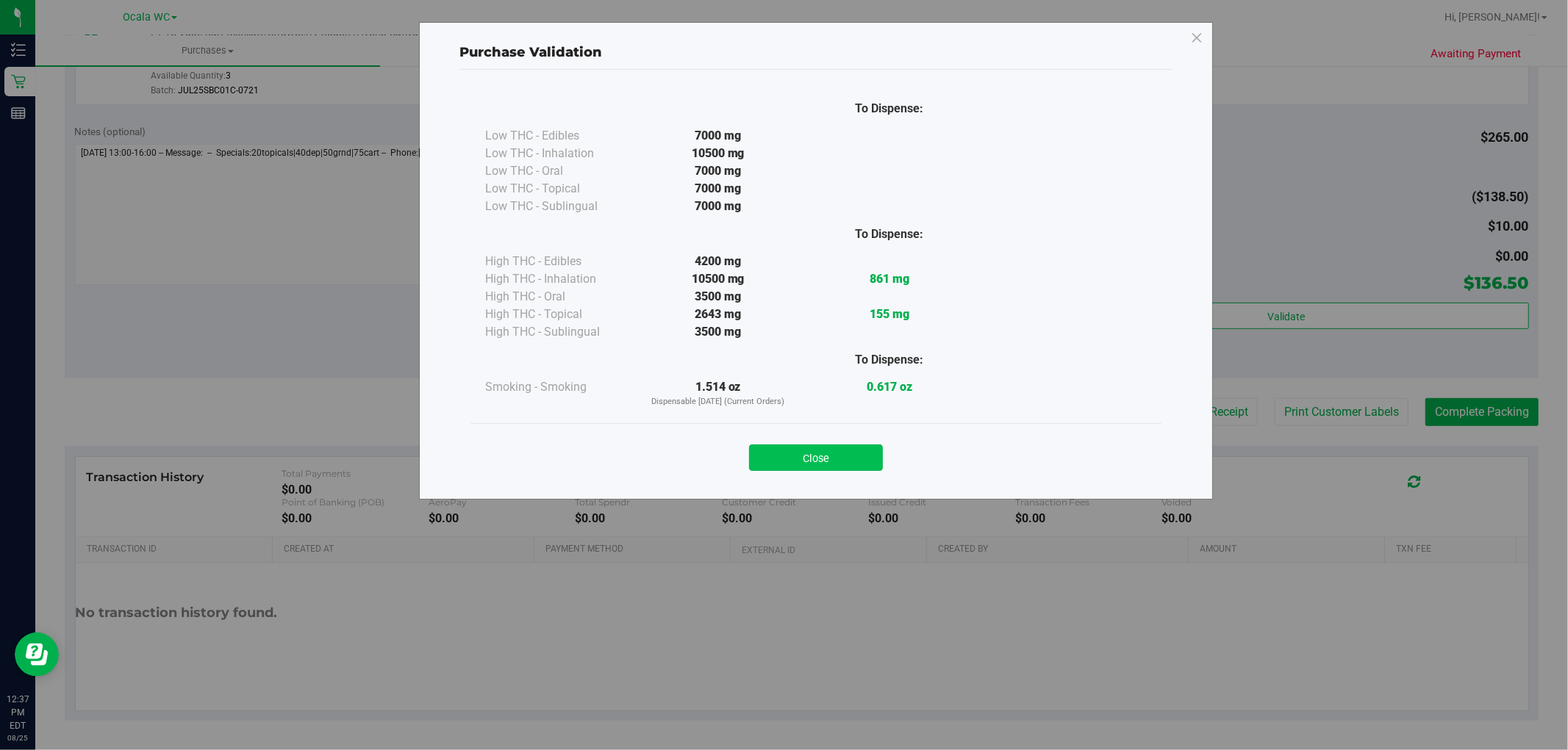
click at [819, 467] on button "Close" at bounding box center [816, 458] width 134 height 27
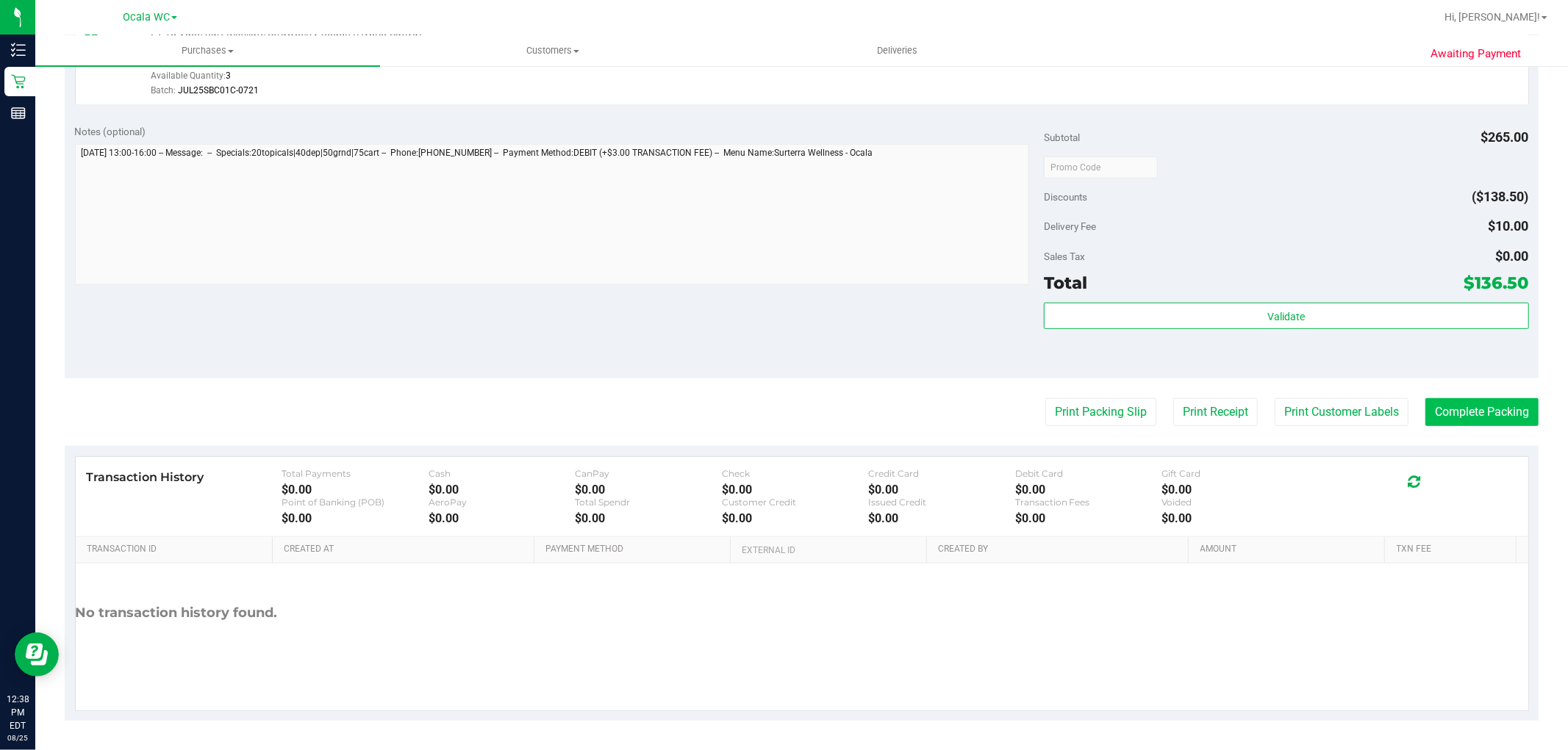
click at [1466, 412] on button "Complete Packing" at bounding box center [1482, 412] width 113 height 28
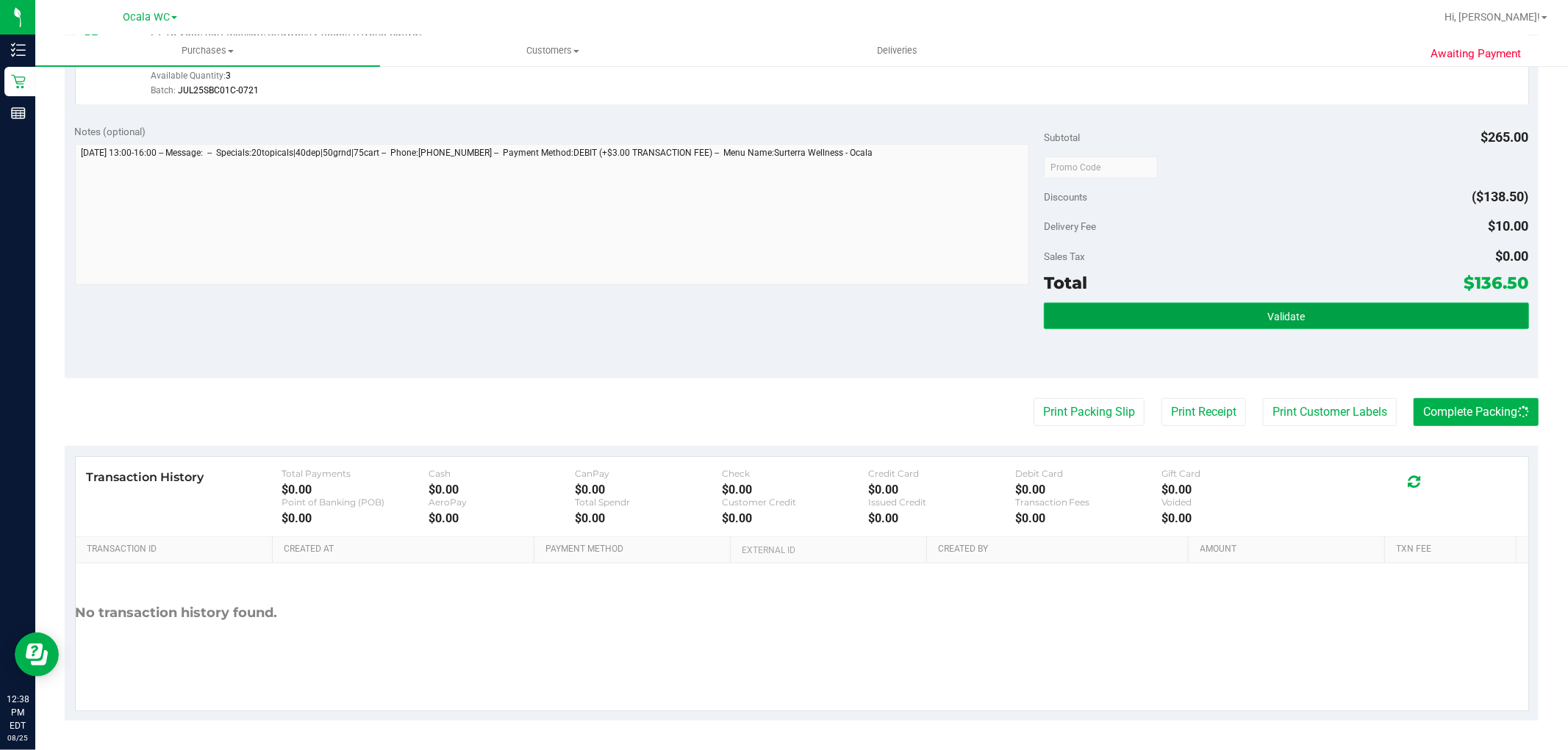
click at [1442, 314] on button "Validate" at bounding box center [1286, 315] width 485 height 27
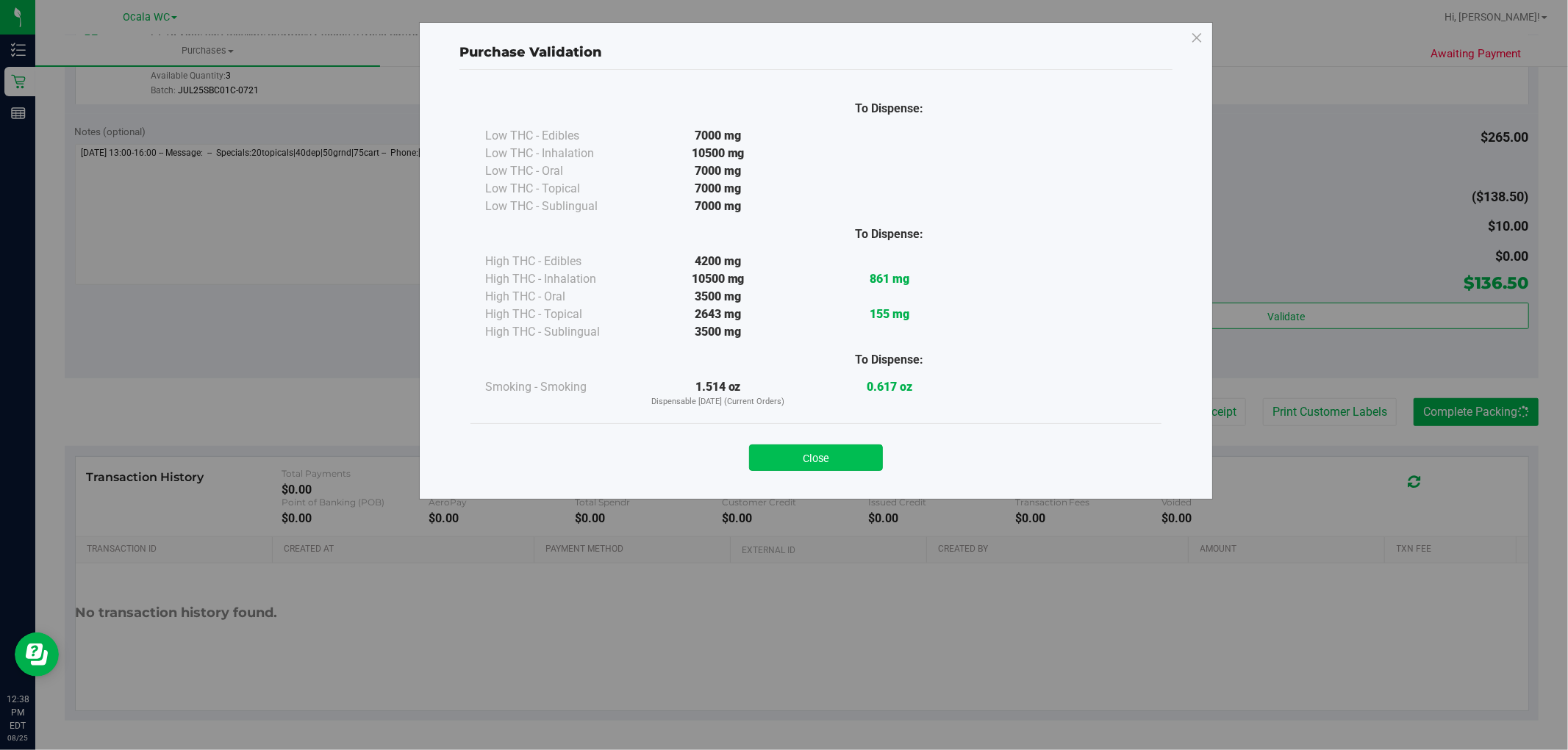
click at [872, 449] on button "Close" at bounding box center [816, 458] width 134 height 27
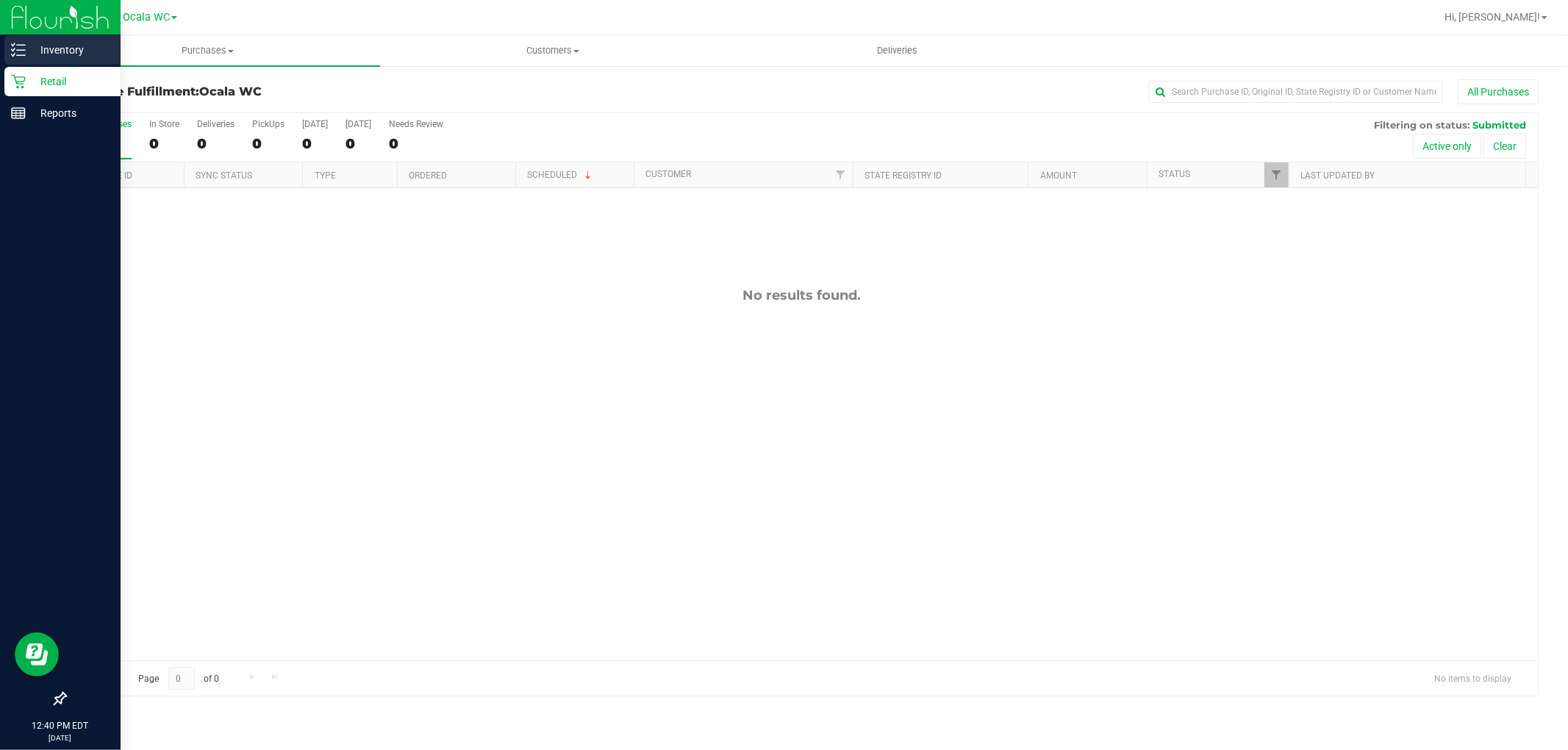
click at [38, 63] on div "Inventory" at bounding box center [63, 50] width 117 height 30
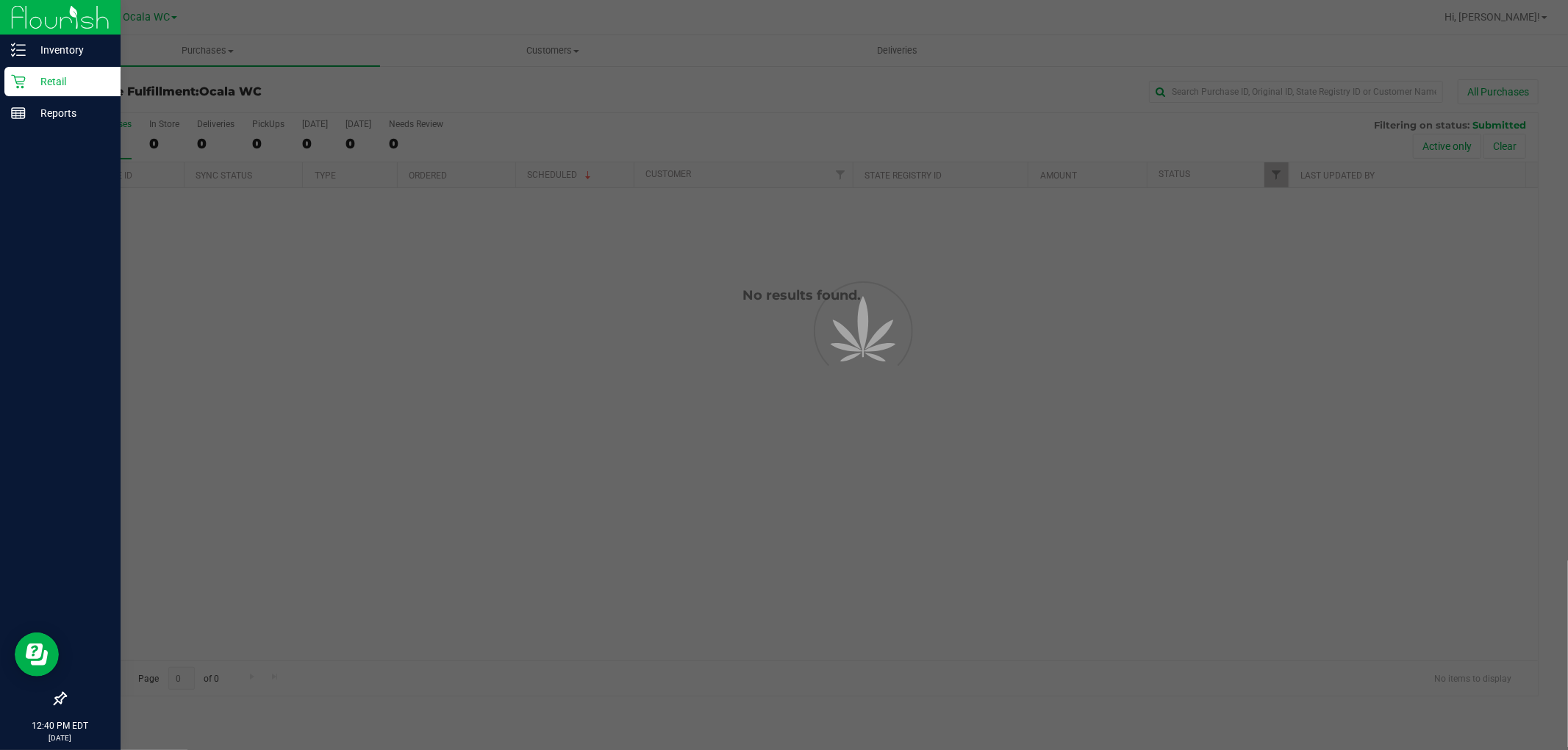
click at [55, 81] on p "Retail" at bounding box center [69, 81] width 88 height 18
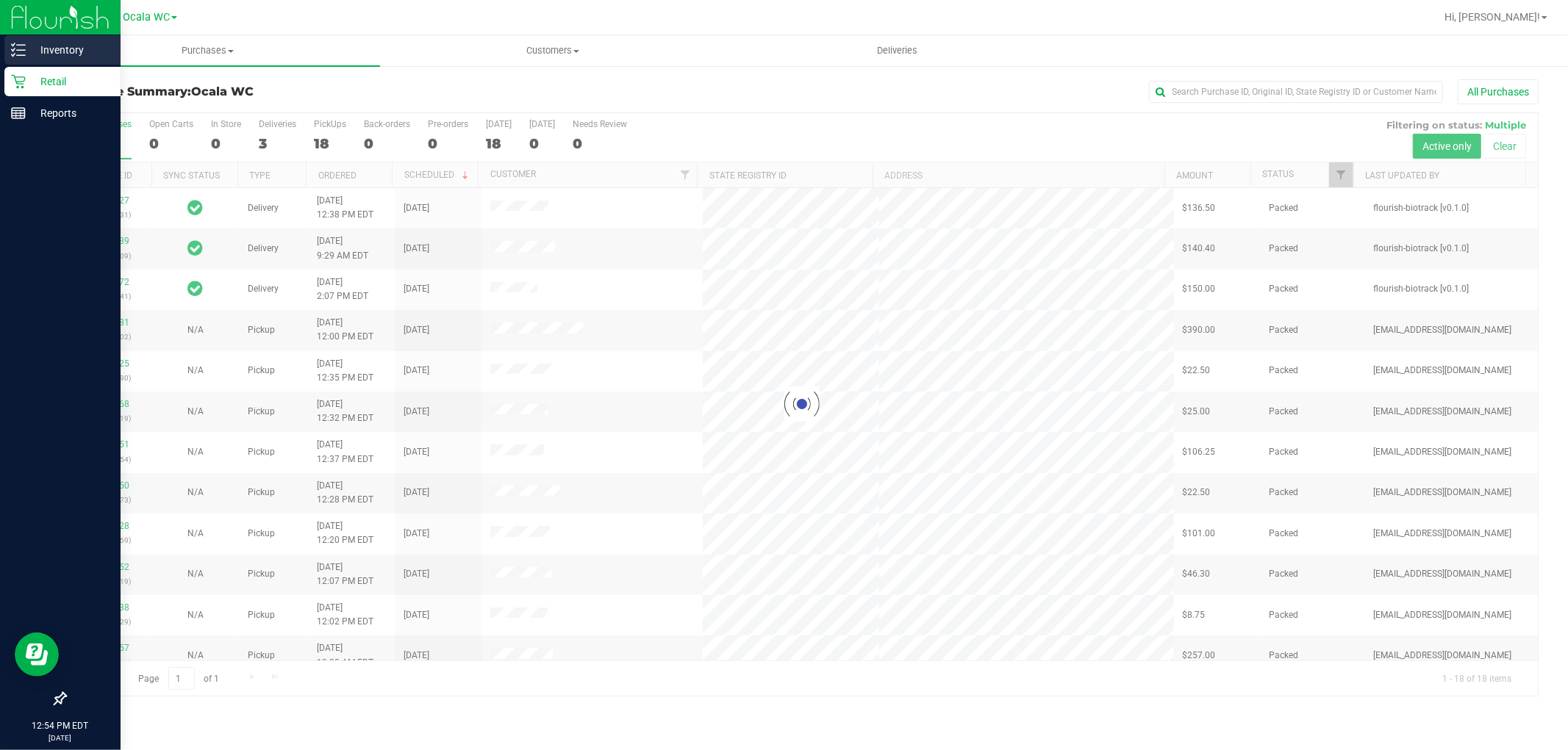
click at [19, 44] on line at bounding box center [20, 44] width 8 height 0
click at [73, 47] on p "Inventory" at bounding box center [69, 49] width 88 height 18
click at [38, 48] on p "Inventory" at bounding box center [69, 49] width 88 height 18
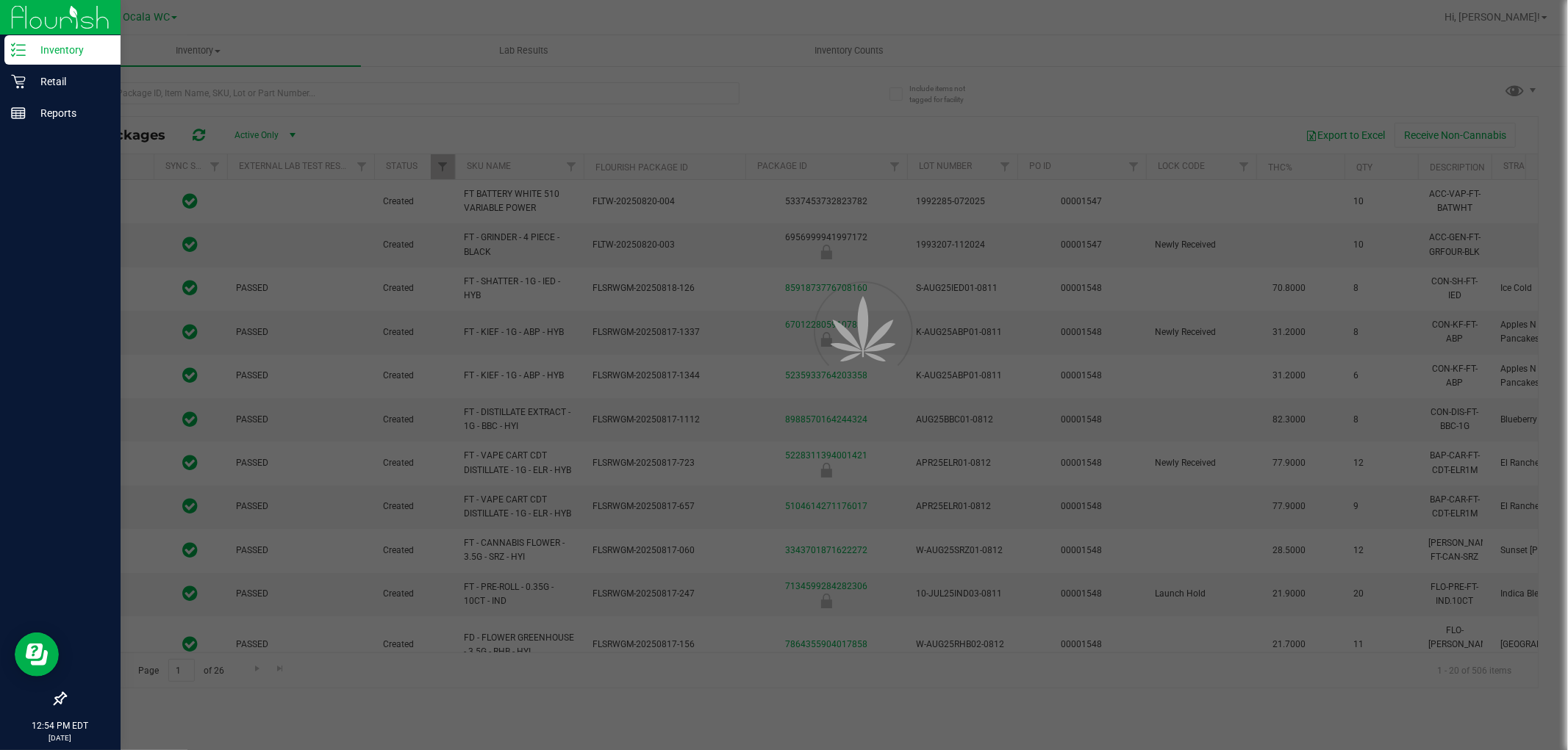
click at [319, 96] on div at bounding box center [784, 375] width 1568 height 750
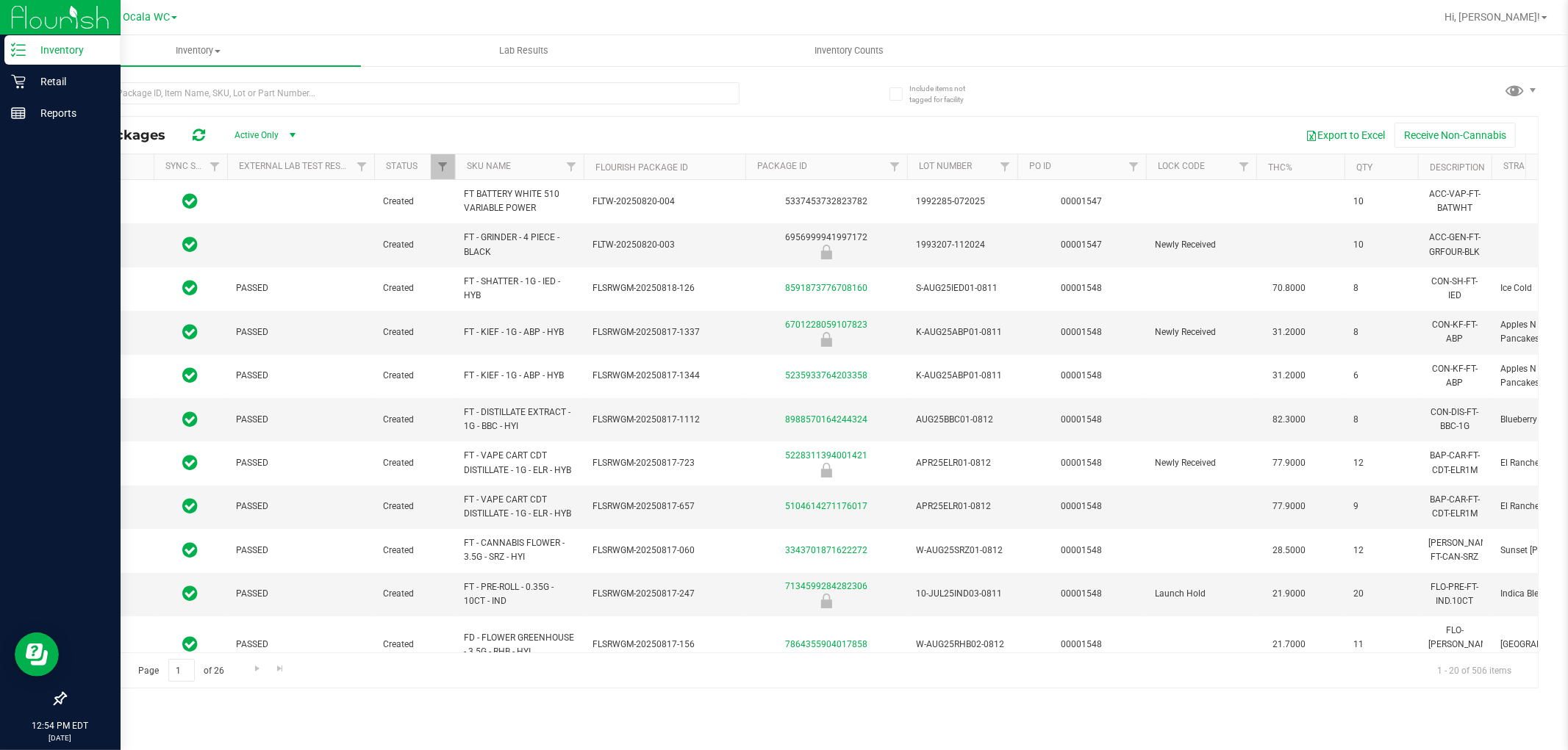
type input "2026-02-15"
click at [353, 94] on input "text" at bounding box center [401, 93] width 674 height 22
type input "bct"
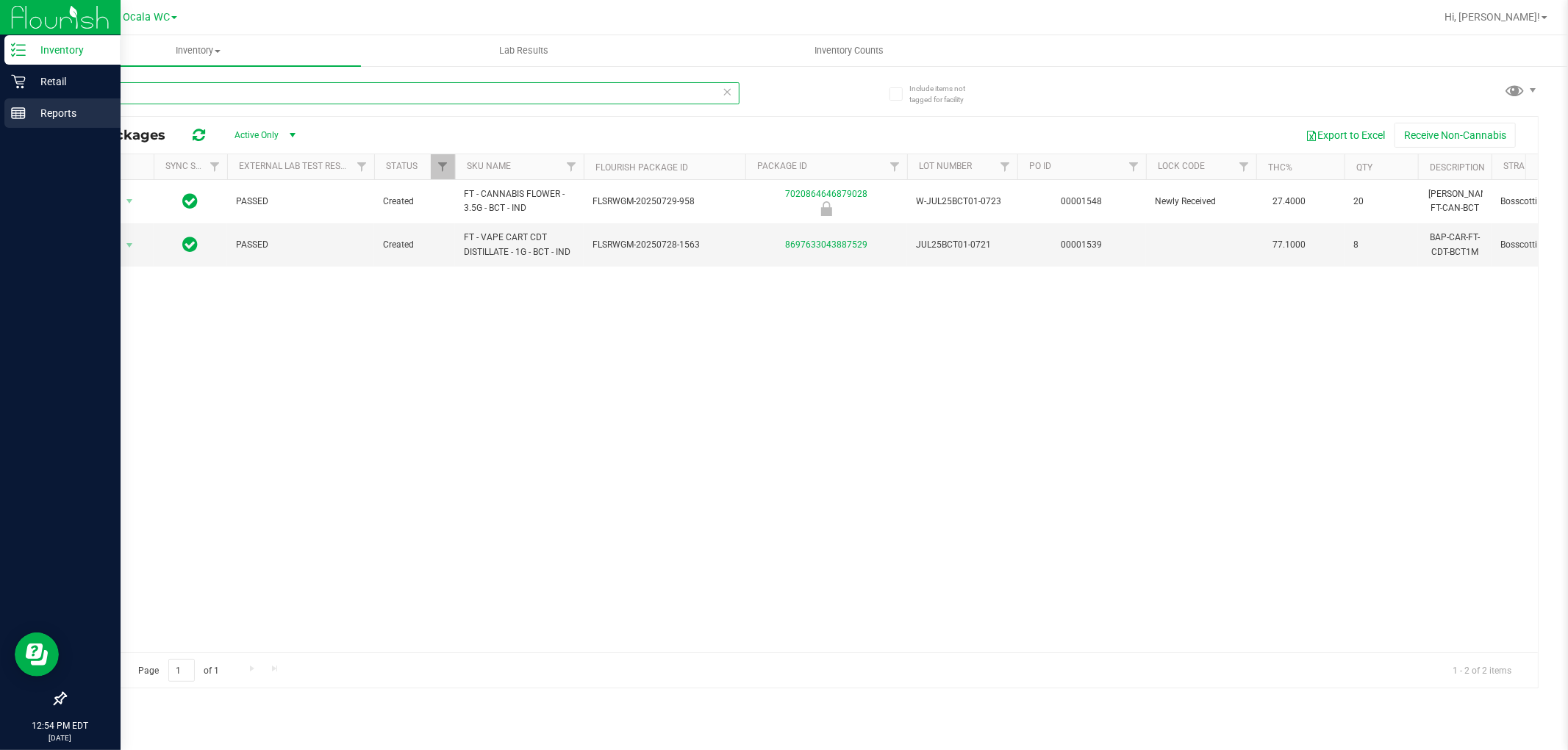
drag, startPoint x: 446, startPoint y: 94, endPoint x: 0, endPoint y: 104, distance: 446.1
click at [0, 104] on div "Inventory Retail Reports 12:54 PM EDT 08/25/2025 08/25 Ocala WC Hi, Samantha! I…" at bounding box center [784, 375] width 1568 height 750
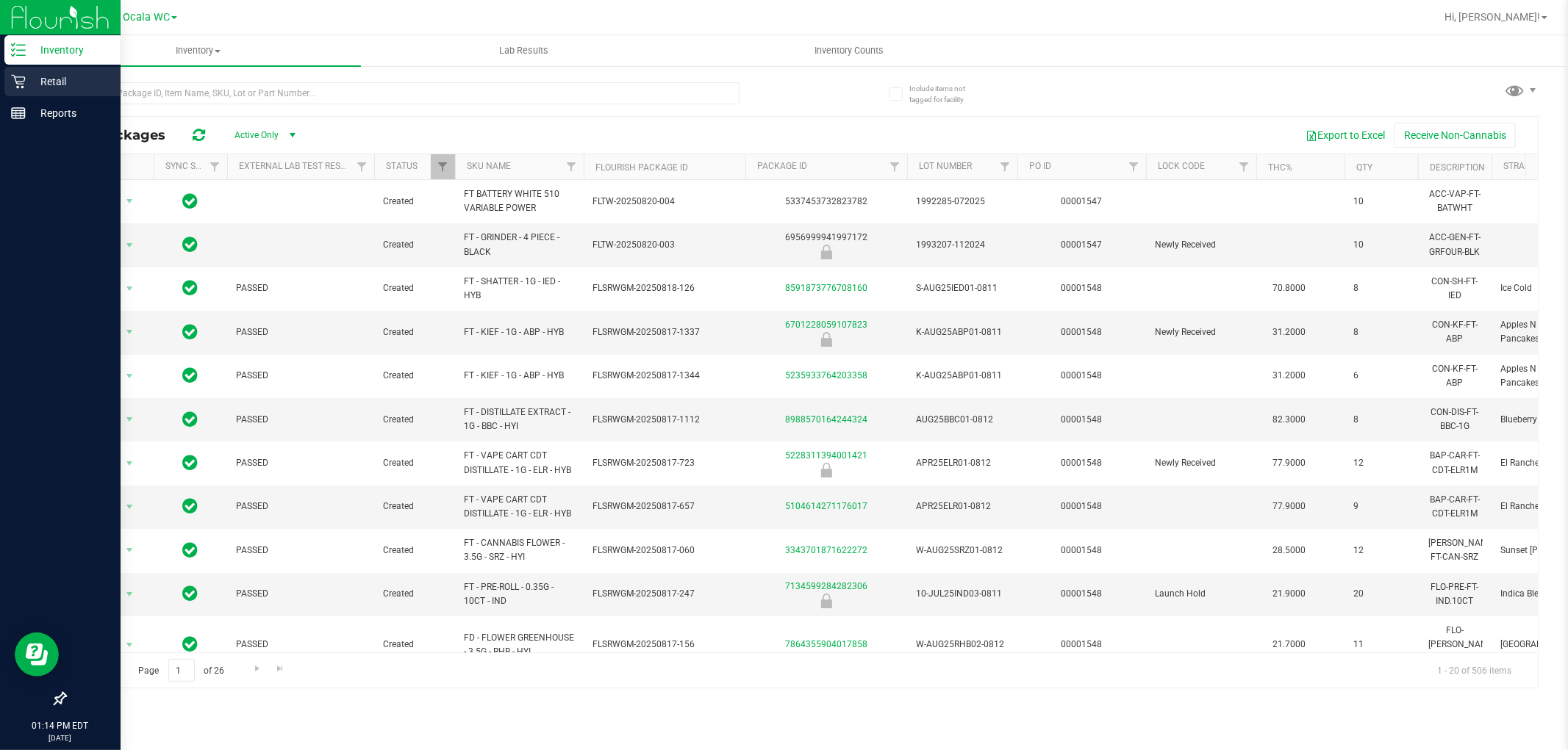
click at [24, 78] on icon at bounding box center [18, 81] width 14 height 14
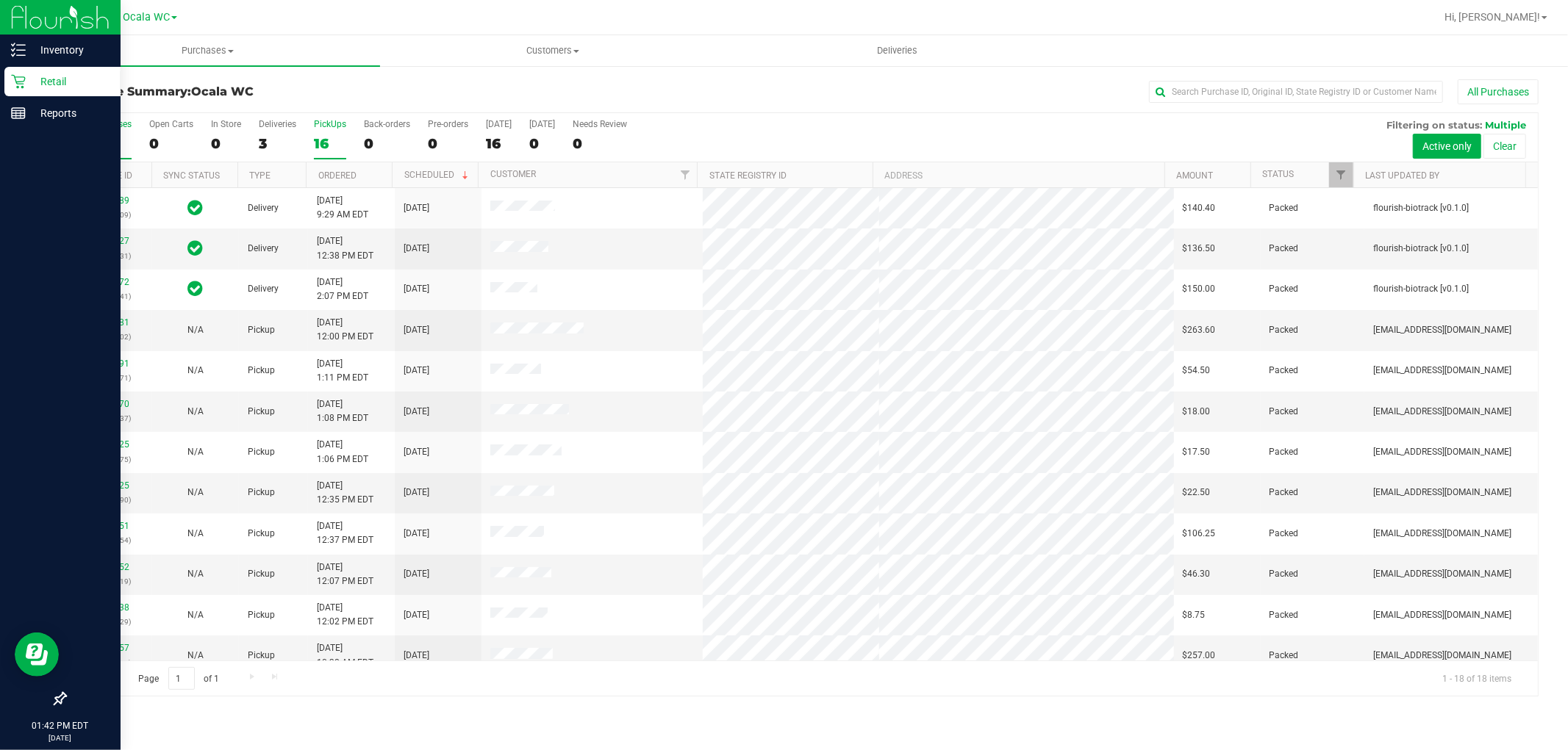
click at [329, 150] on div "16" at bounding box center [329, 143] width 32 height 17
click at [0, 0] on input "PickUps 16" at bounding box center [0, 0] width 0 height 0
click at [800, 133] on div "All Purchases 18 Open Carts 0 In Store 0 Deliveries 3 PickUps 15 Back-orders 0 …" at bounding box center [802, 137] width 1473 height 49
click at [39, 77] on p "Retail" at bounding box center [69, 81] width 88 height 18
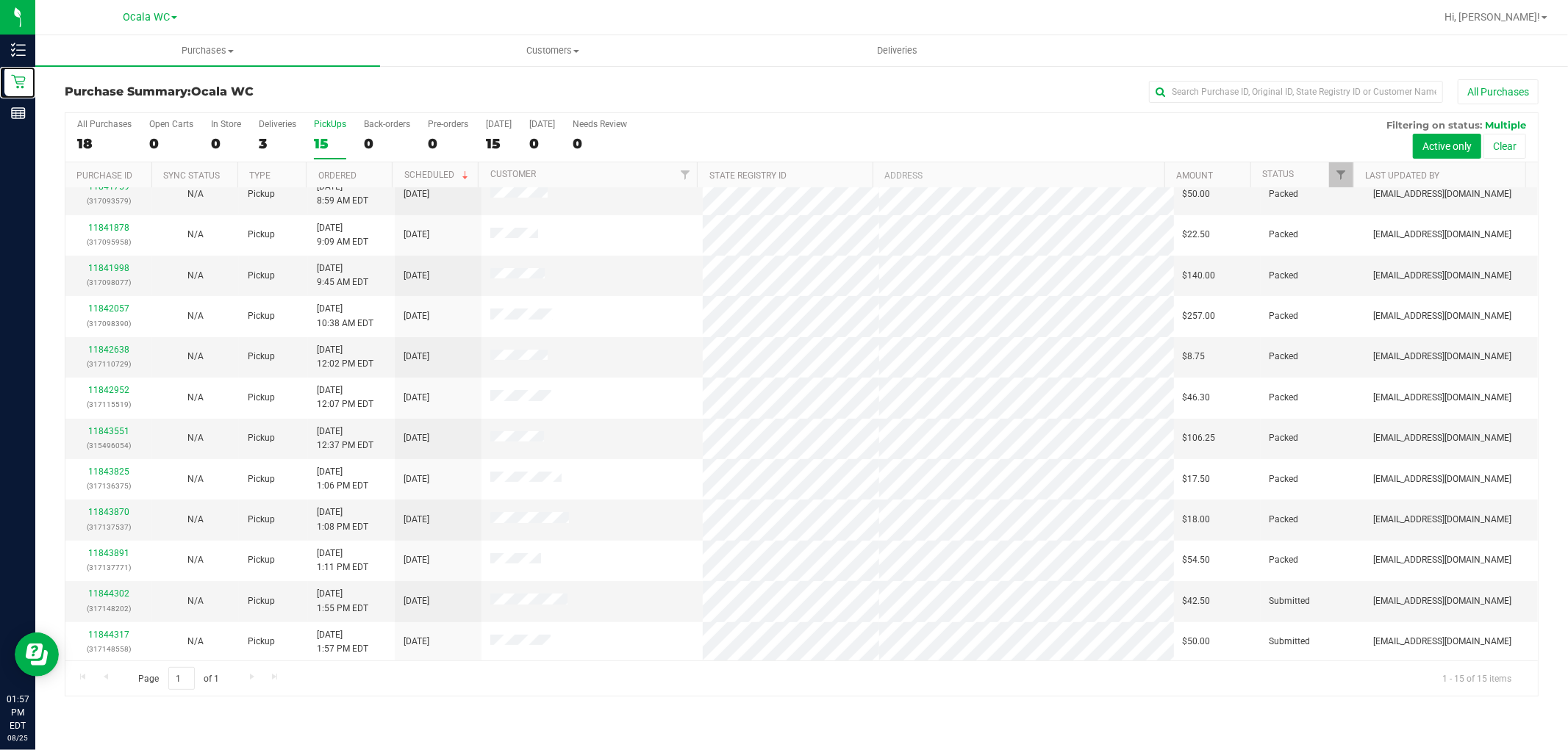
scroll to position [138, 0]
drag, startPoint x: 116, startPoint y: 586, endPoint x: 112, endPoint y: 599, distance: 13.6
click at [116, 590] on div "11844302 (317148202)" at bounding box center [108, 599] width 69 height 28
click at [112, 591] on link "11844302" at bounding box center [108, 592] width 41 height 10
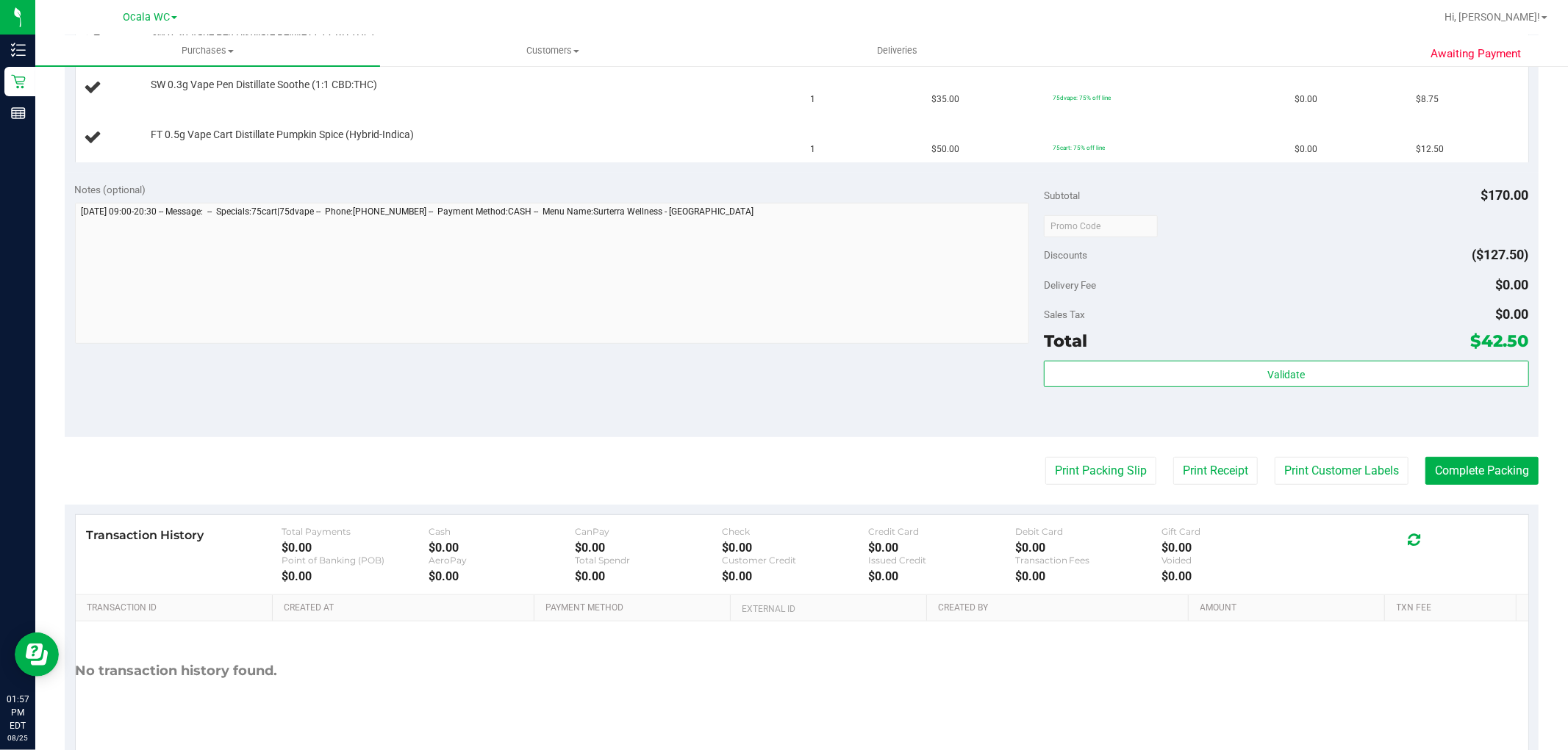
scroll to position [568, 0]
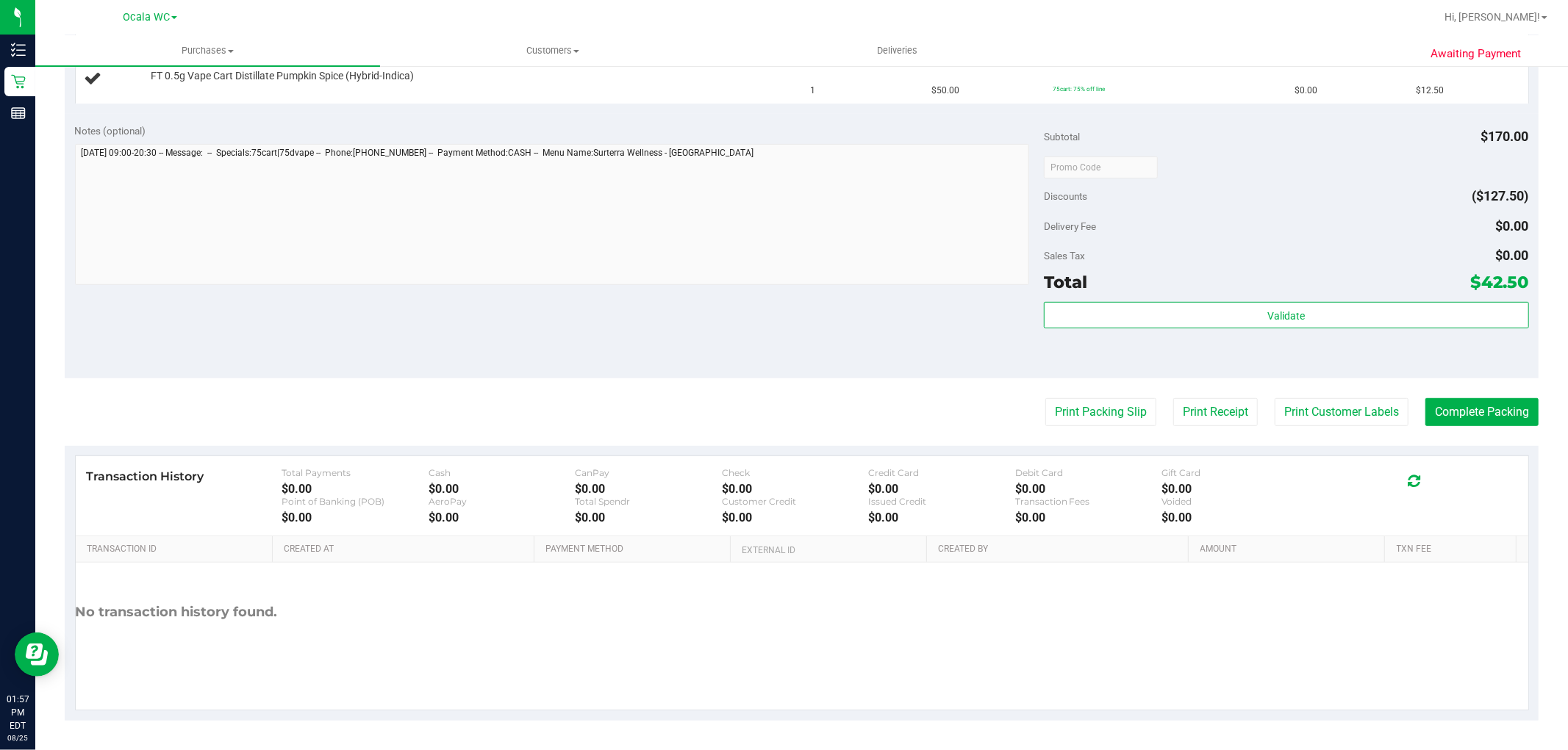
click at [1061, 426] on purchase-details "Back Edit Purchase Cancel Purchase View Profile # 11844302 BioTrack ID: - Submi…" at bounding box center [801, 116] width 1474 height 1209
click at [1080, 415] on button "Print Packing Slip" at bounding box center [1101, 412] width 111 height 28
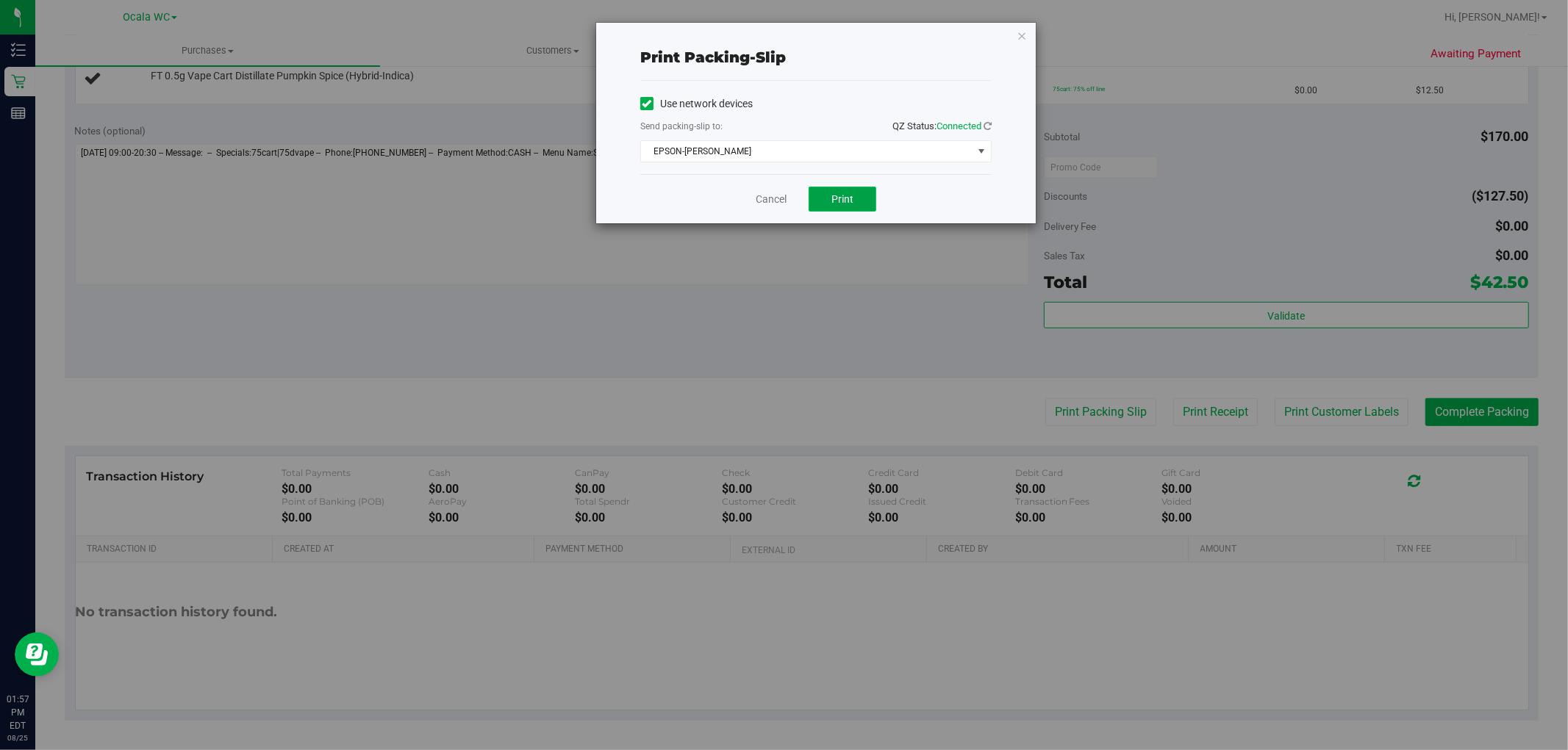
click at [846, 194] on span "Print" at bounding box center [843, 199] width 22 height 12
click at [1020, 33] on icon "button" at bounding box center [1021, 35] width 10 height 18
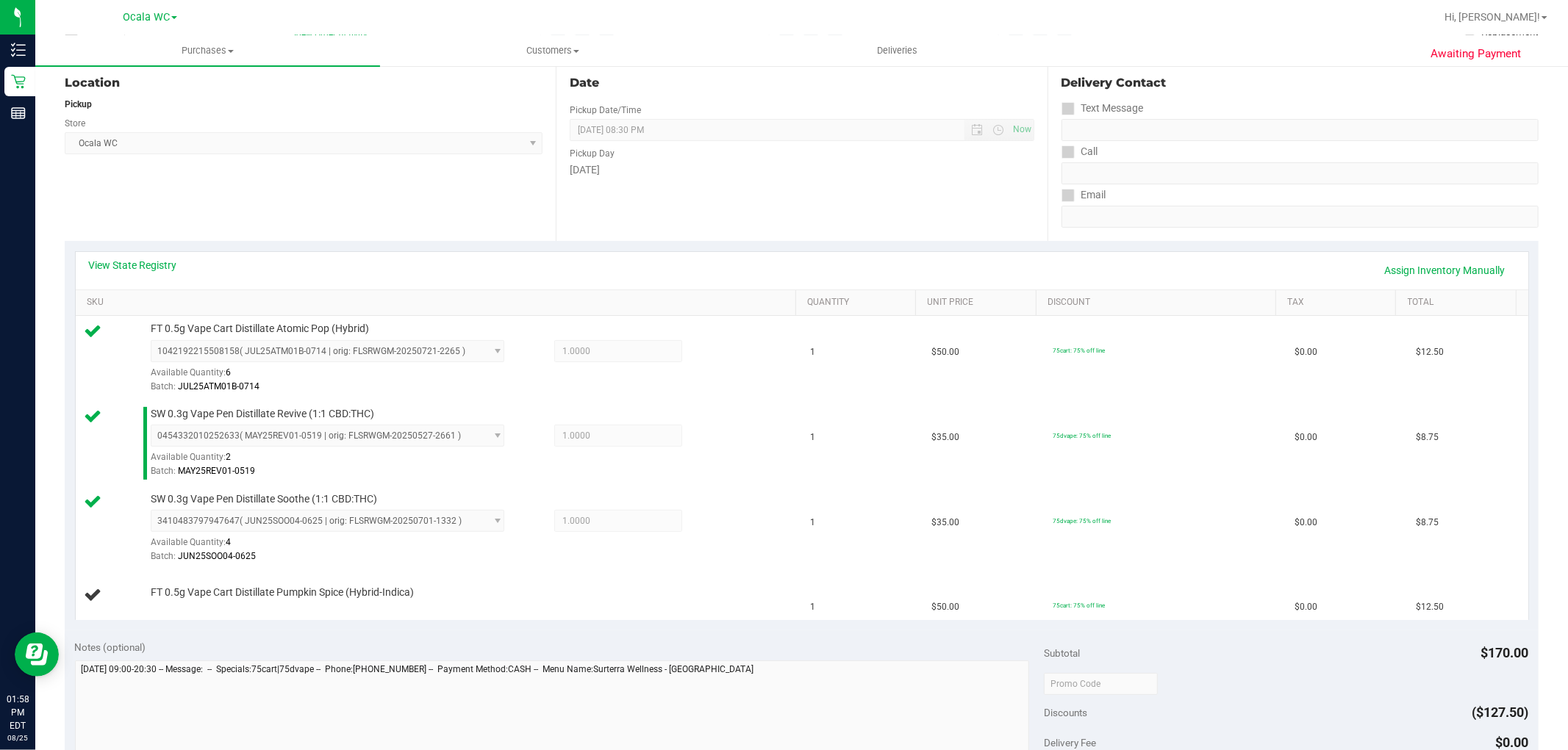
scroll to position [326, 0]
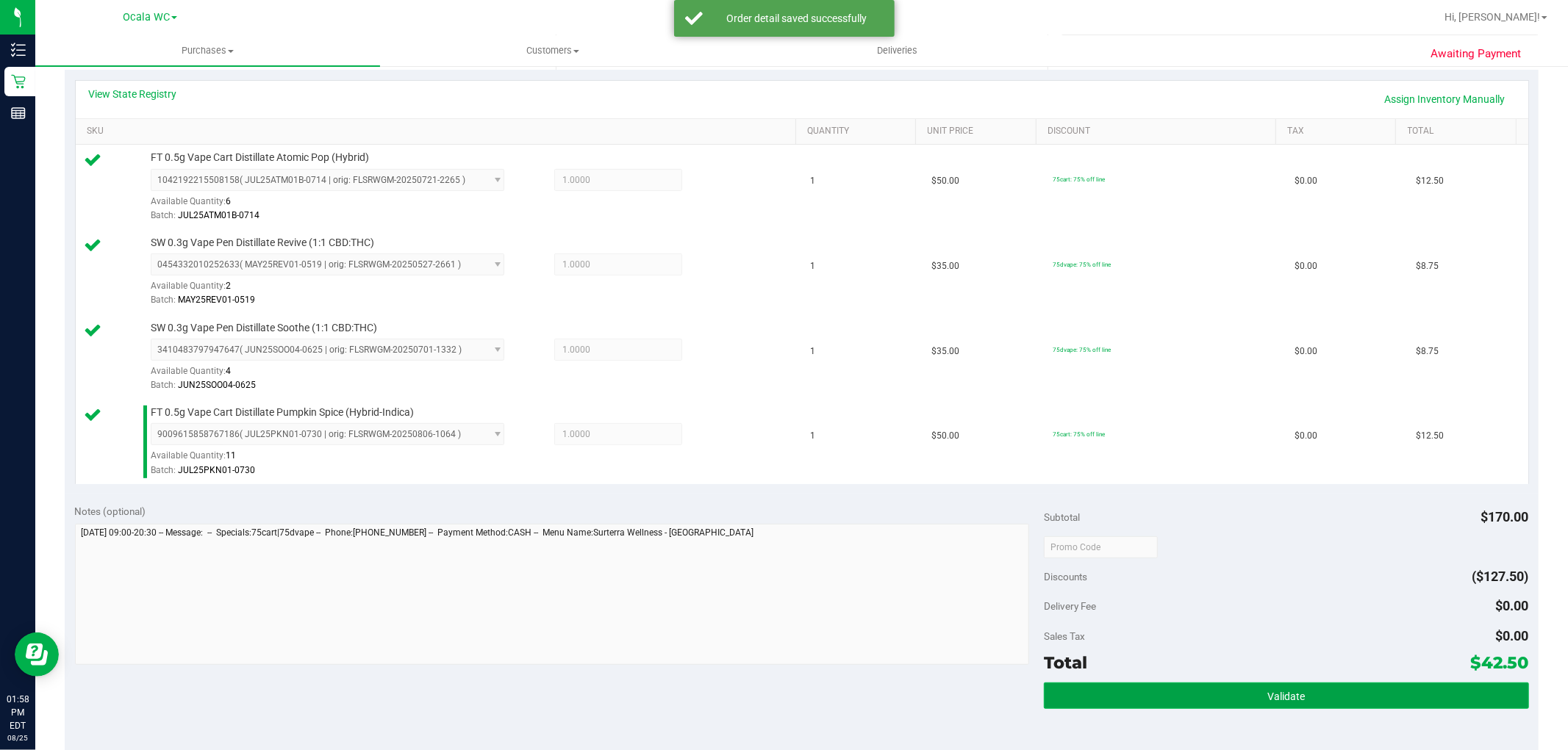
click at [1360, 687] on button "Validate" at bounding box center [1286, 695] width 485 height 27
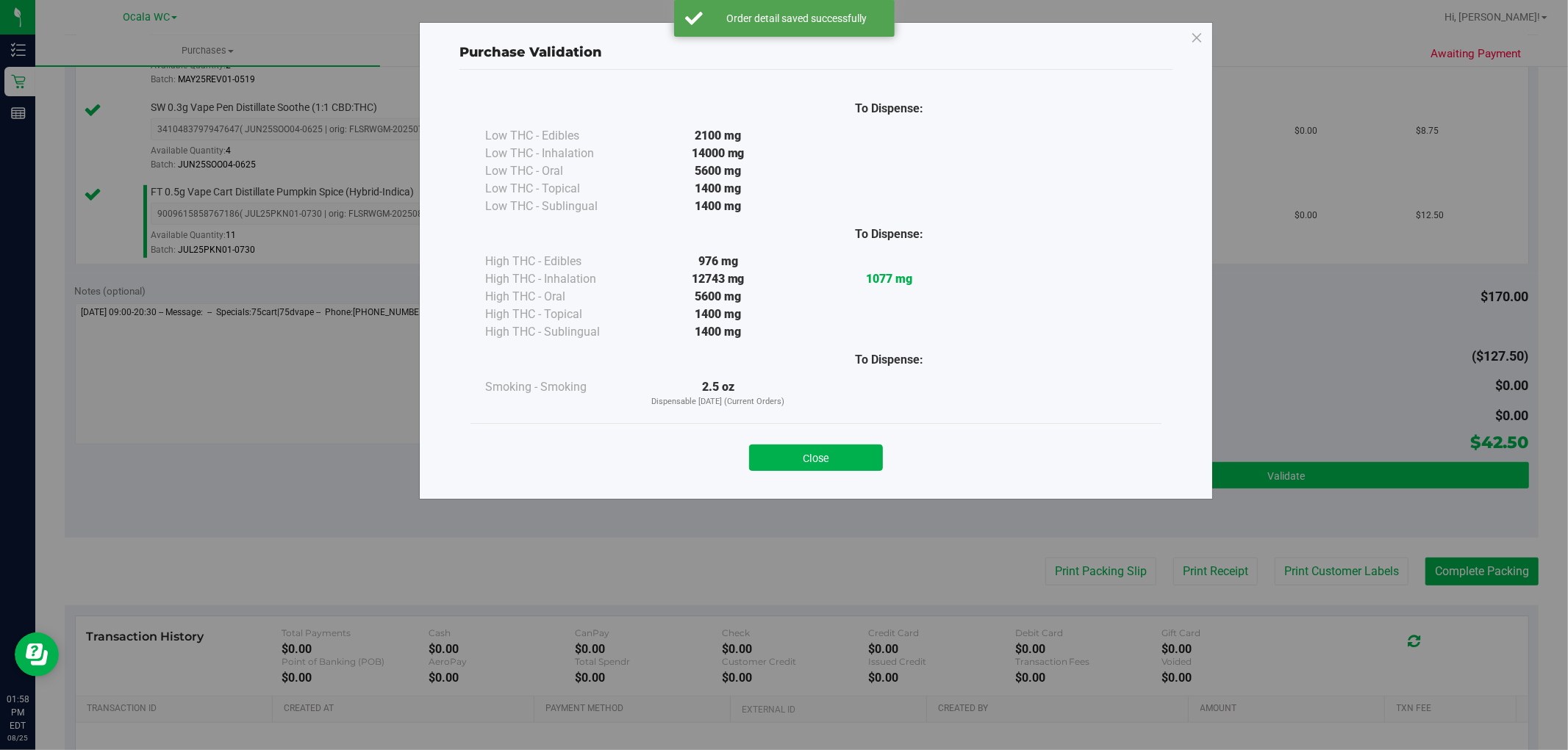
scroll to position [557, 0]
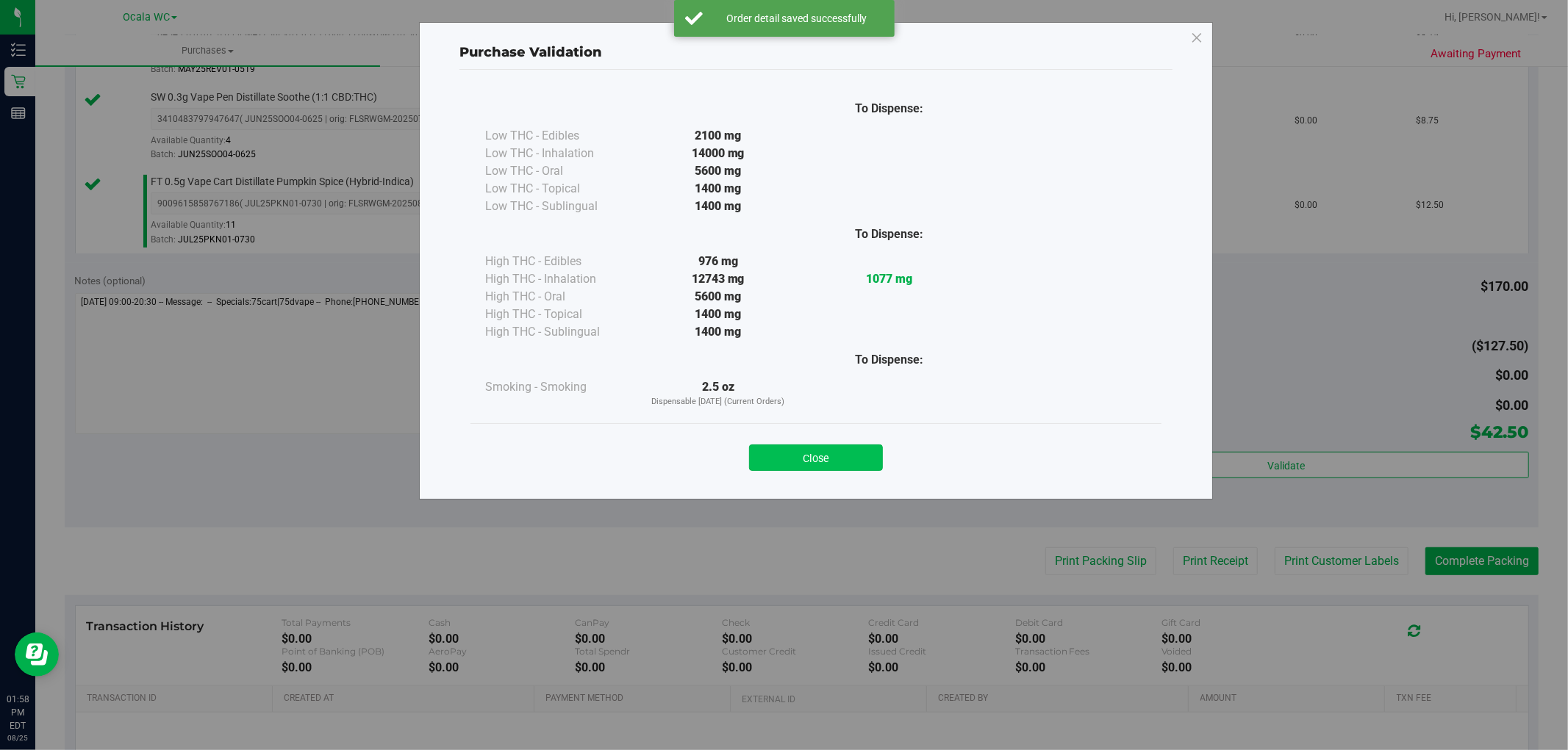
click at [826, 451] on button "Close" at bounding box center [816, 458] width 134 height 27
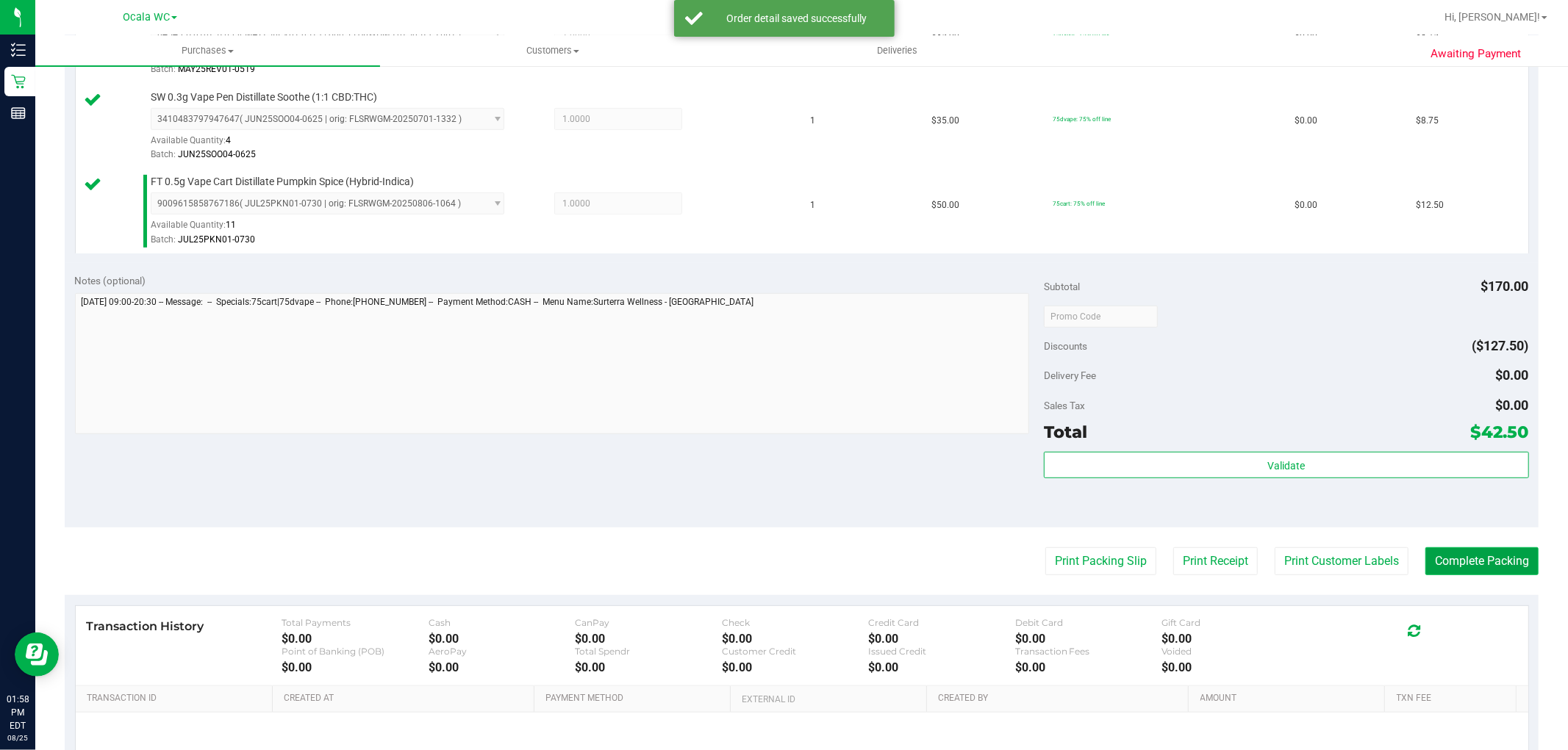
click at [1441, 559] on button "Complete Packing" at bounding box center [1482, 561] width 113 height 28
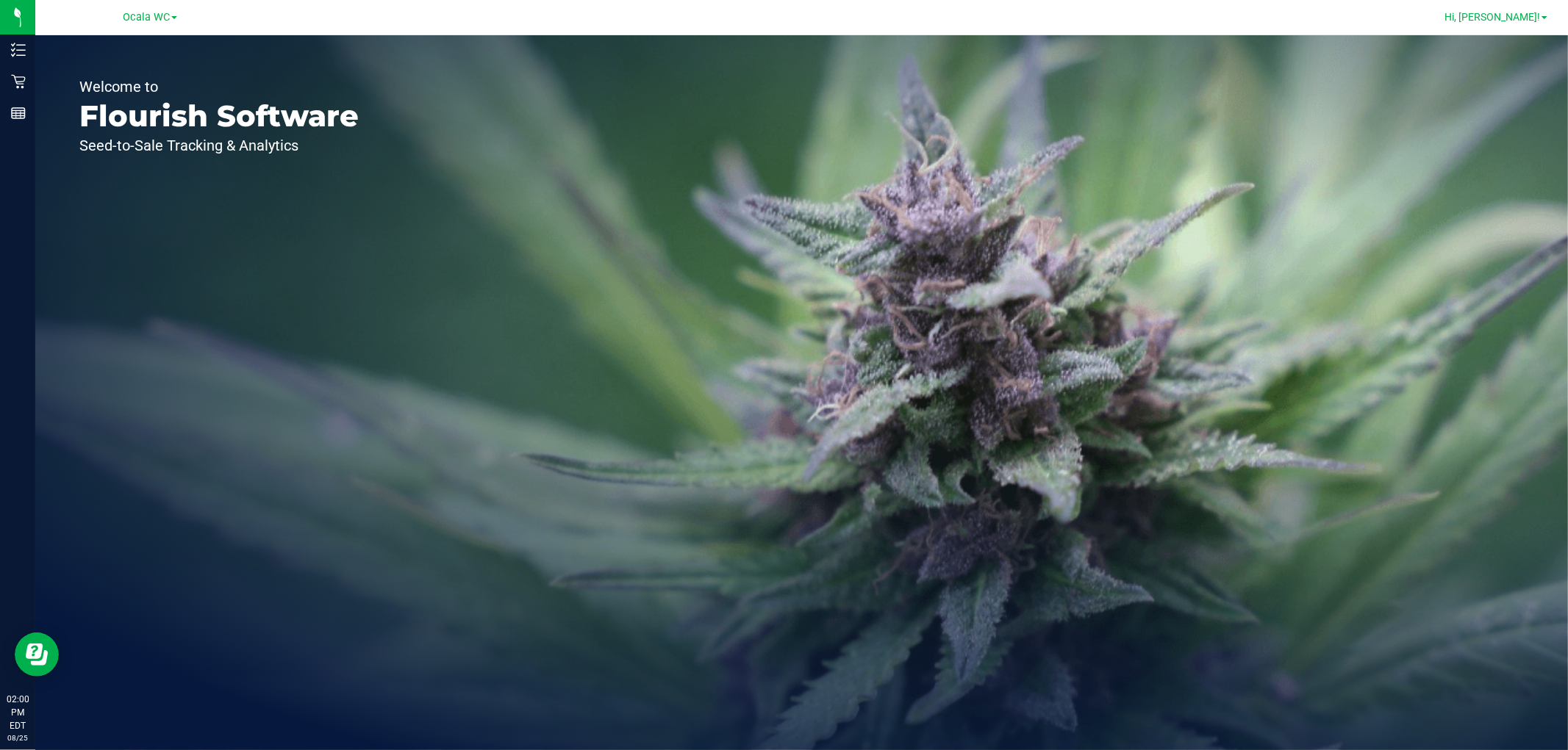
click at [1530, 12] on span "Hi, [PERSON_NAME]!" at bounding box center [1491, 17] width 95 height 12
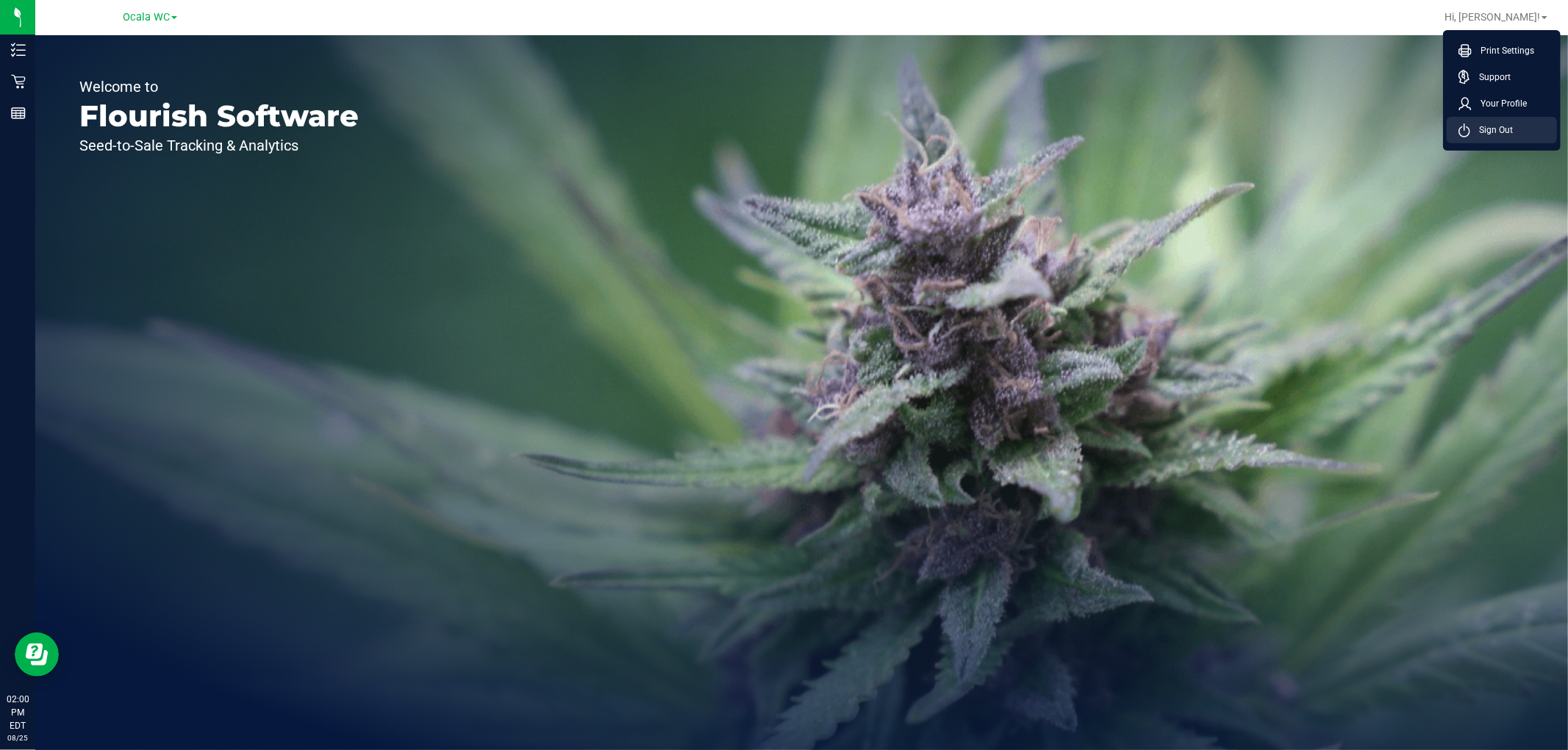
click at [1477, 135] on span "Sign Out" at bounding box center [1491, 130] width 43 height 15
